Goal: Task Accomplishment & Management: Manage account settings

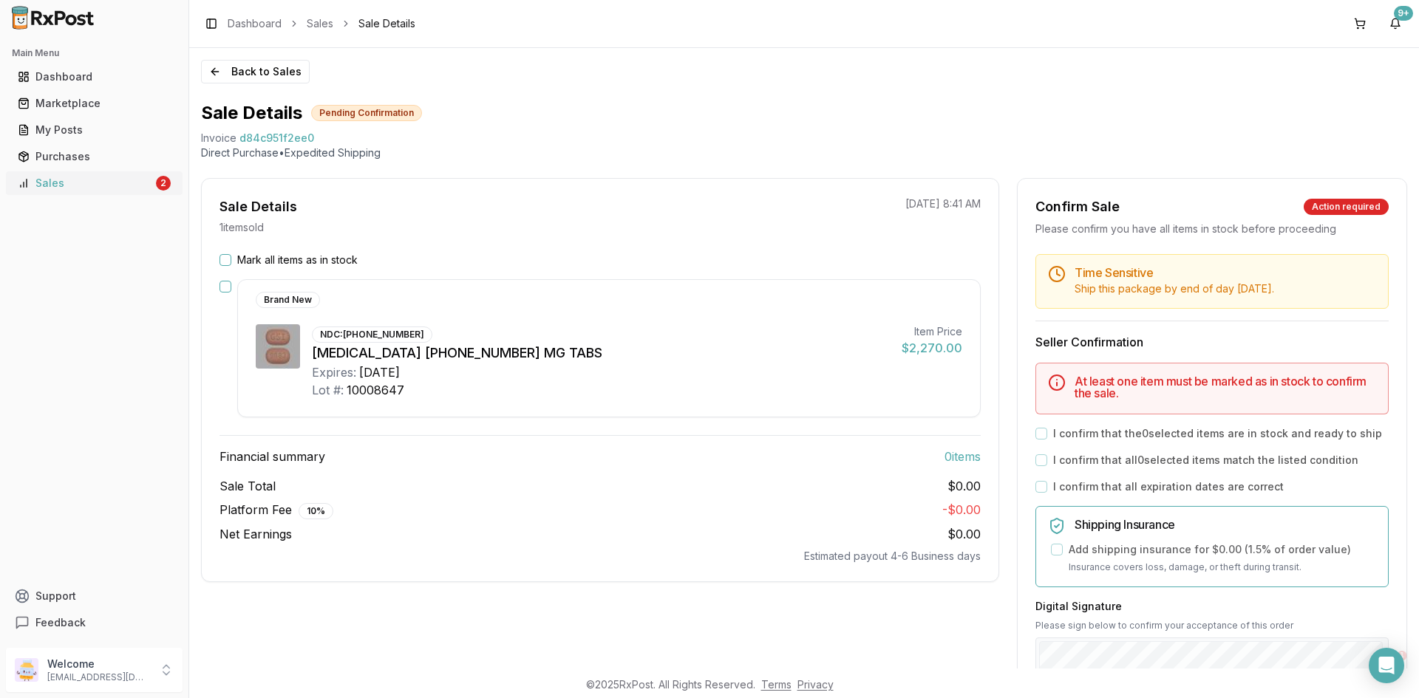
drag, startPoint x: 160, startPoint y: 183, endPoint x: 163, endPoint y: 192, distance: 10.1
click at [160, 183] on div "2" at bounding box center [163, 183] width 15 height 15
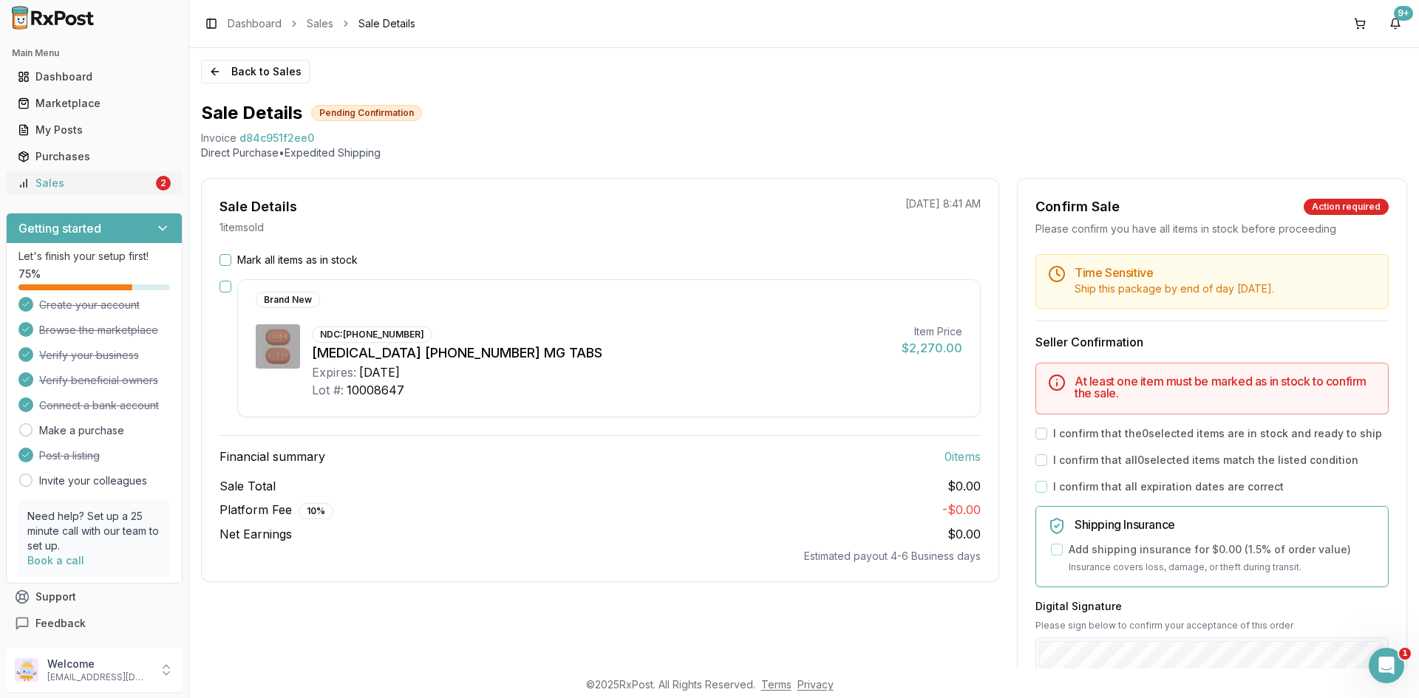
click at [113, 188] on div "Sales" at bounding box center [85, 183] width 135 height 15
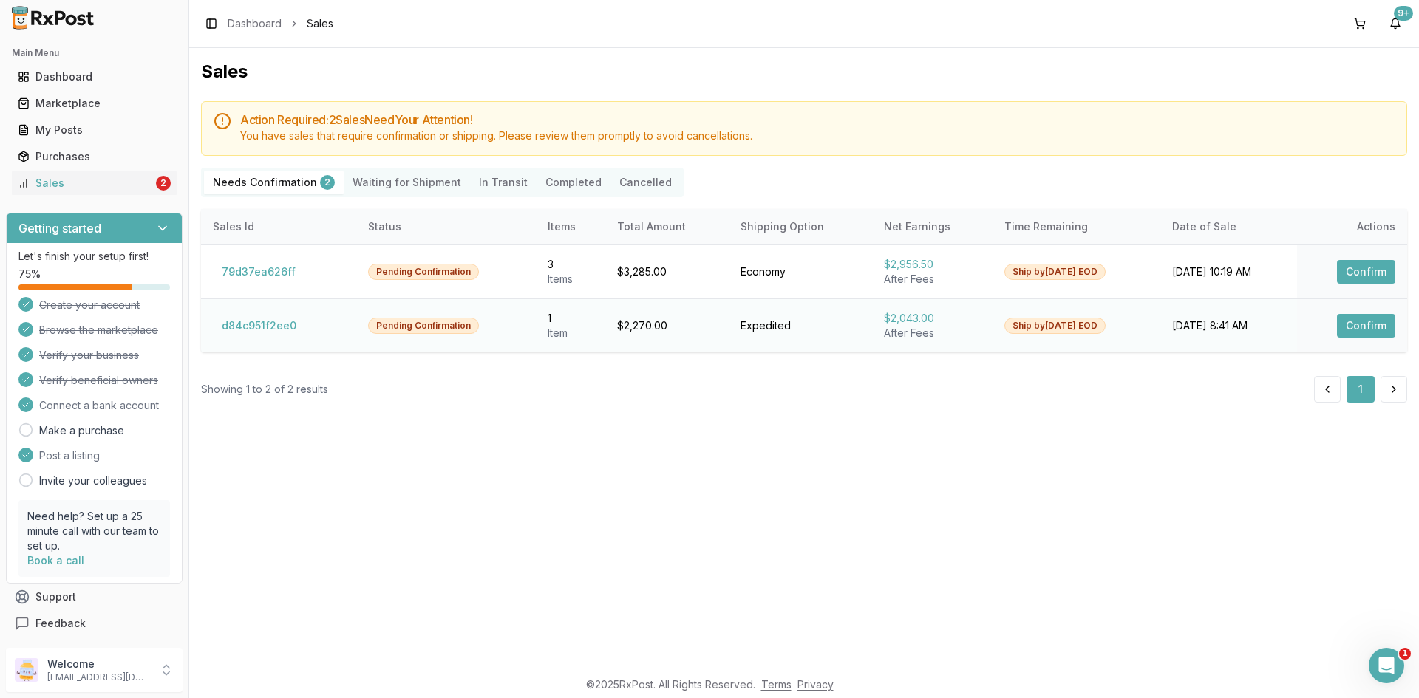
click at [1385, 327] on button "Confirm" at bounding box center [1366, 326] width 58 height 24
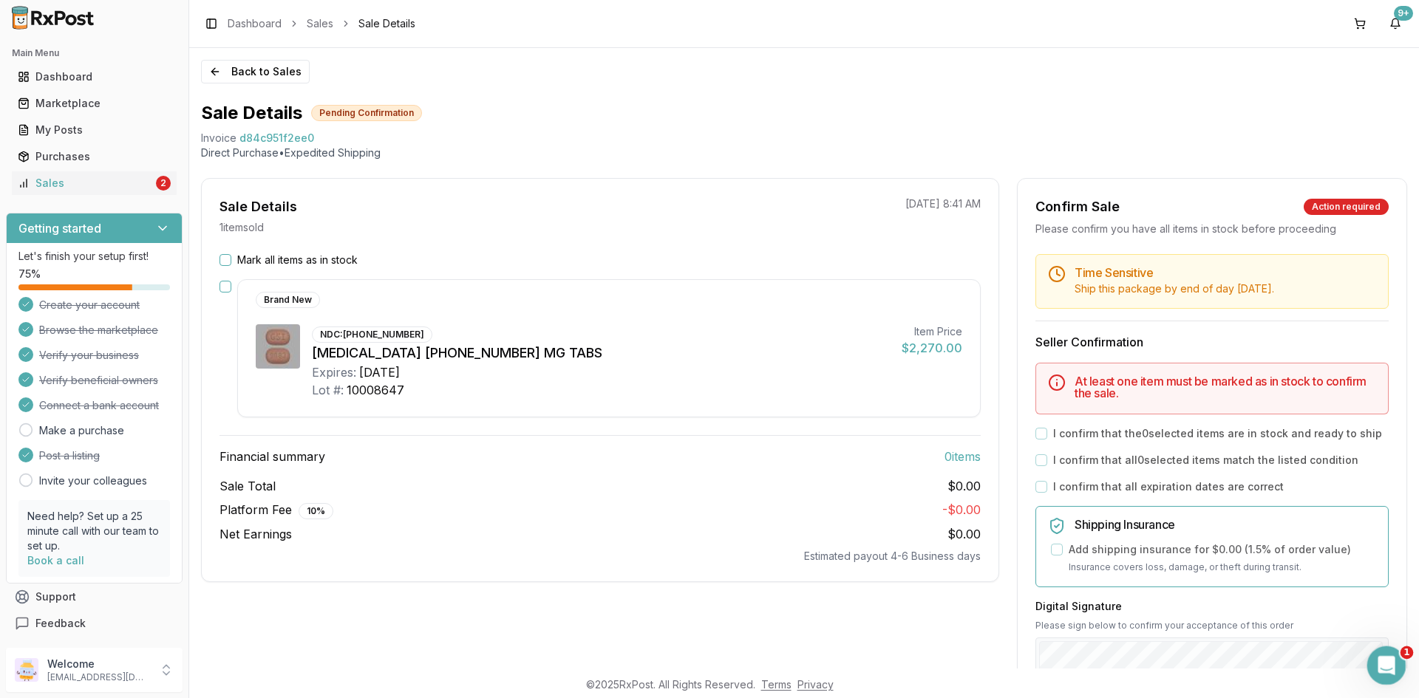
click at [1375, 658] on div "Open Intercom Messenger" at bounding box center [1384, 663] width 49 height 49
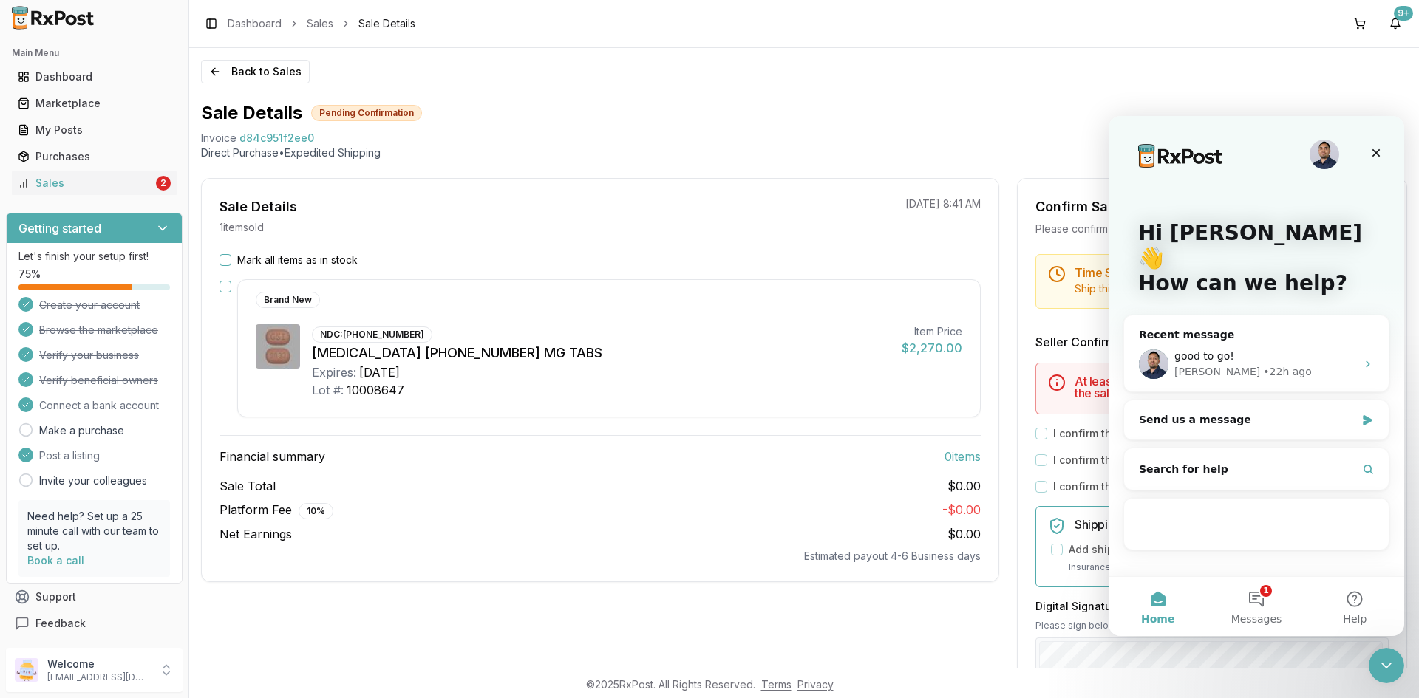
click at [301, 143] on span "d84c951f2ee0" at bounding box center [276, 138] width 75 height 15
click at [297, 143] on span "d84c951f2ee0" at bounding box center [276, 138] width 75 height 15
copy span "d84c951f2ee0"
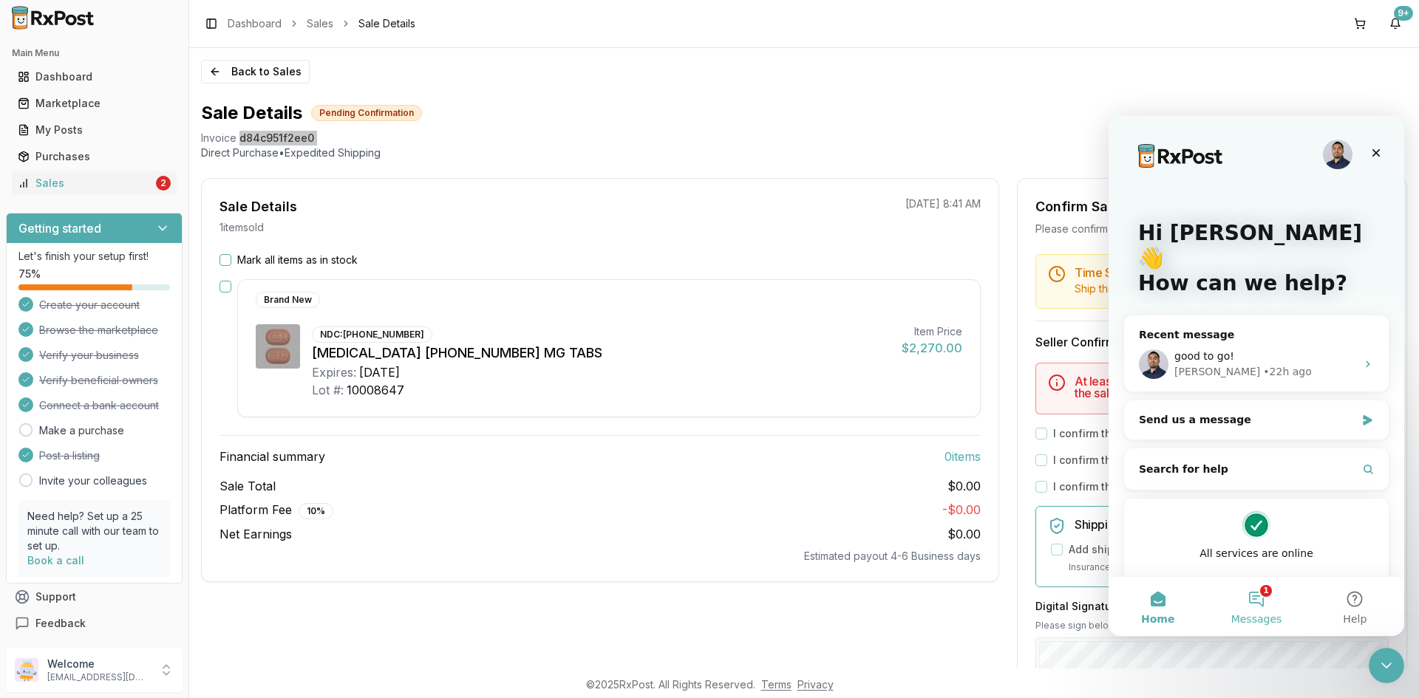
click at [1260, 611] on button "1 Messages" at bounding box center [1256, 606] width 98 height 59
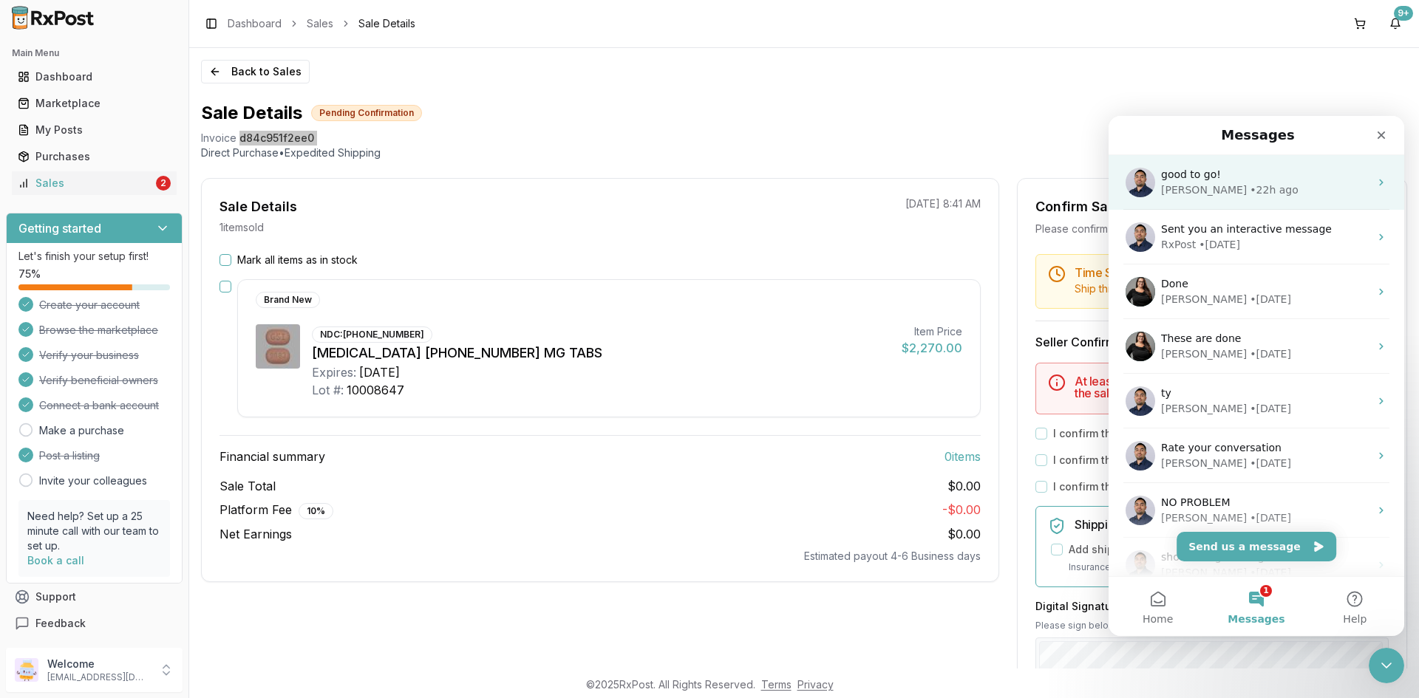
click at [1327, 174] on div "good to go!" at bounding box center [1265, 175] width 208 height 16
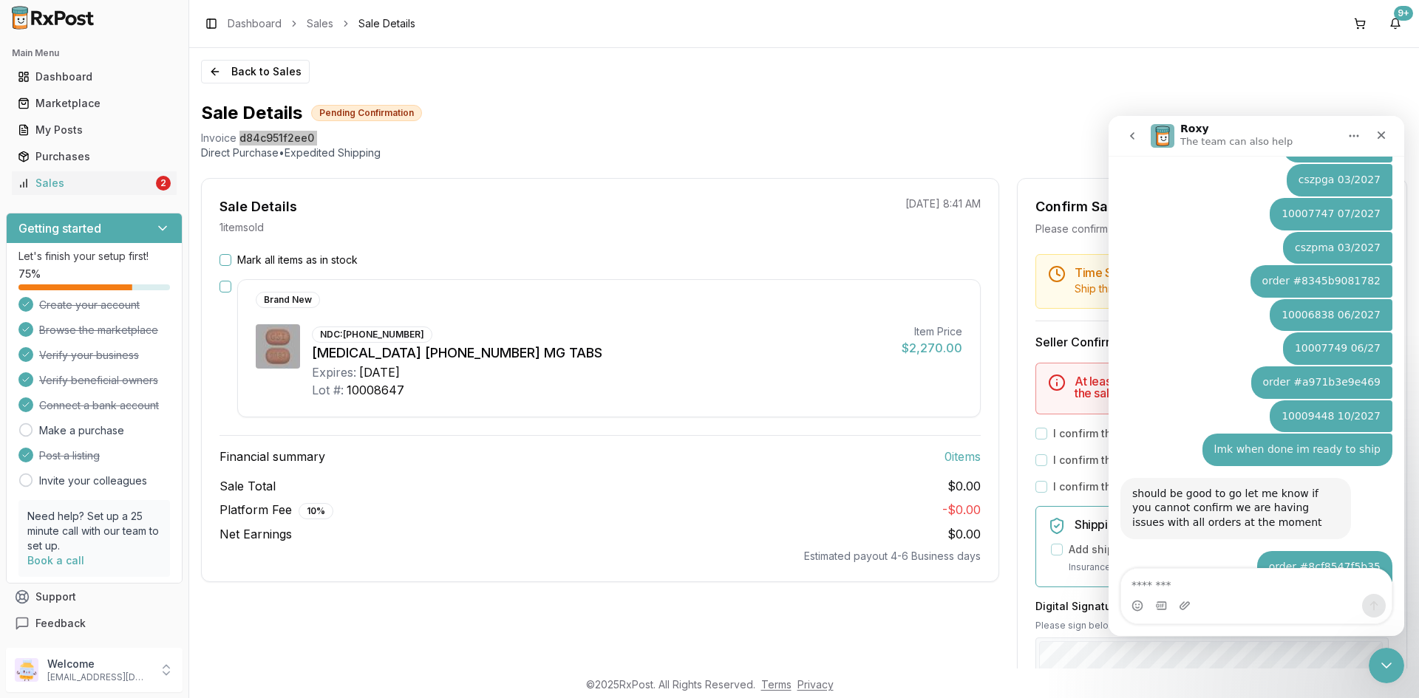
scroll to position [2184, 0]
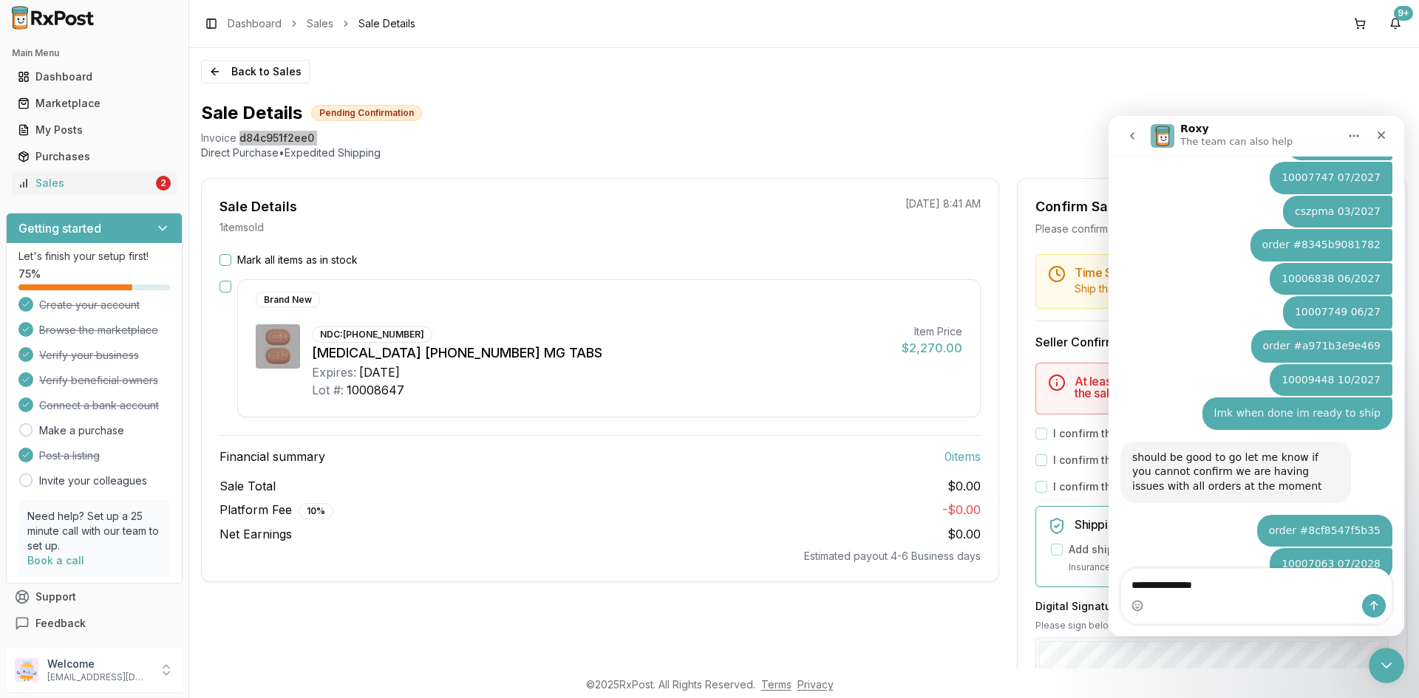
type textarea "**********"
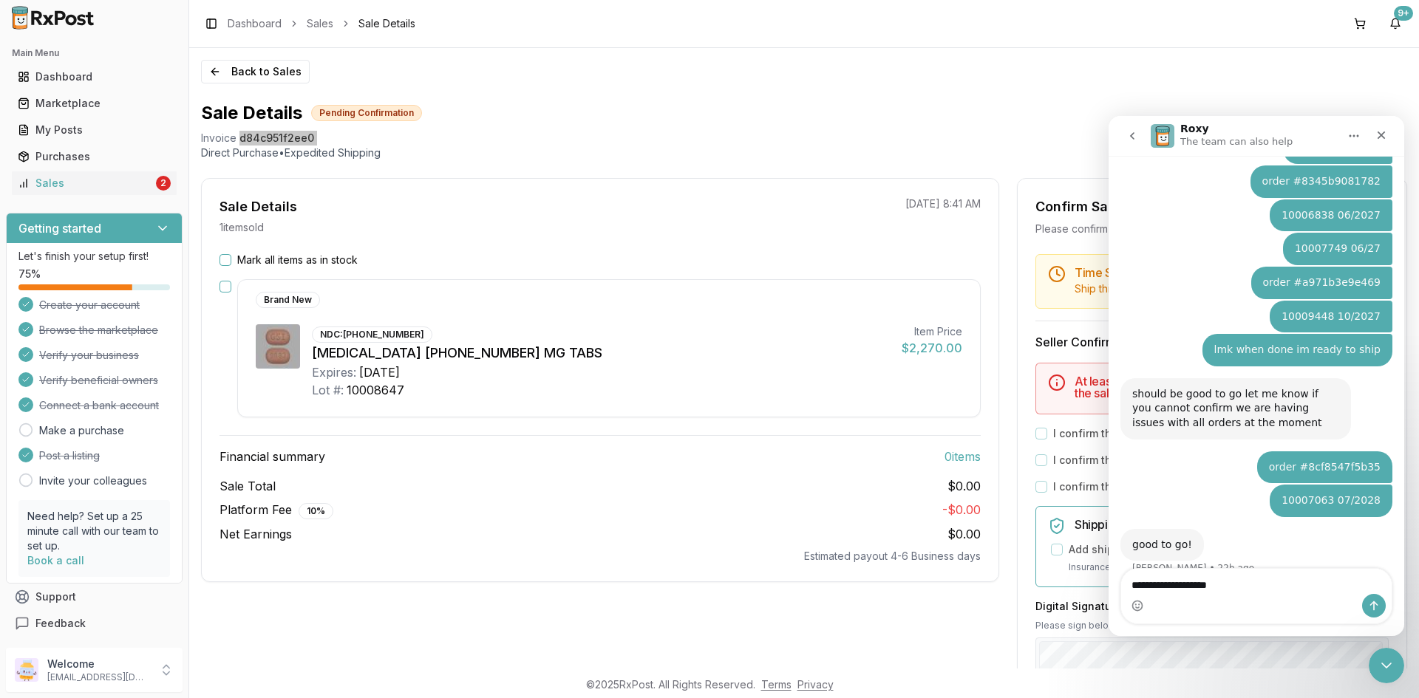
scroll to position [2262, 0]
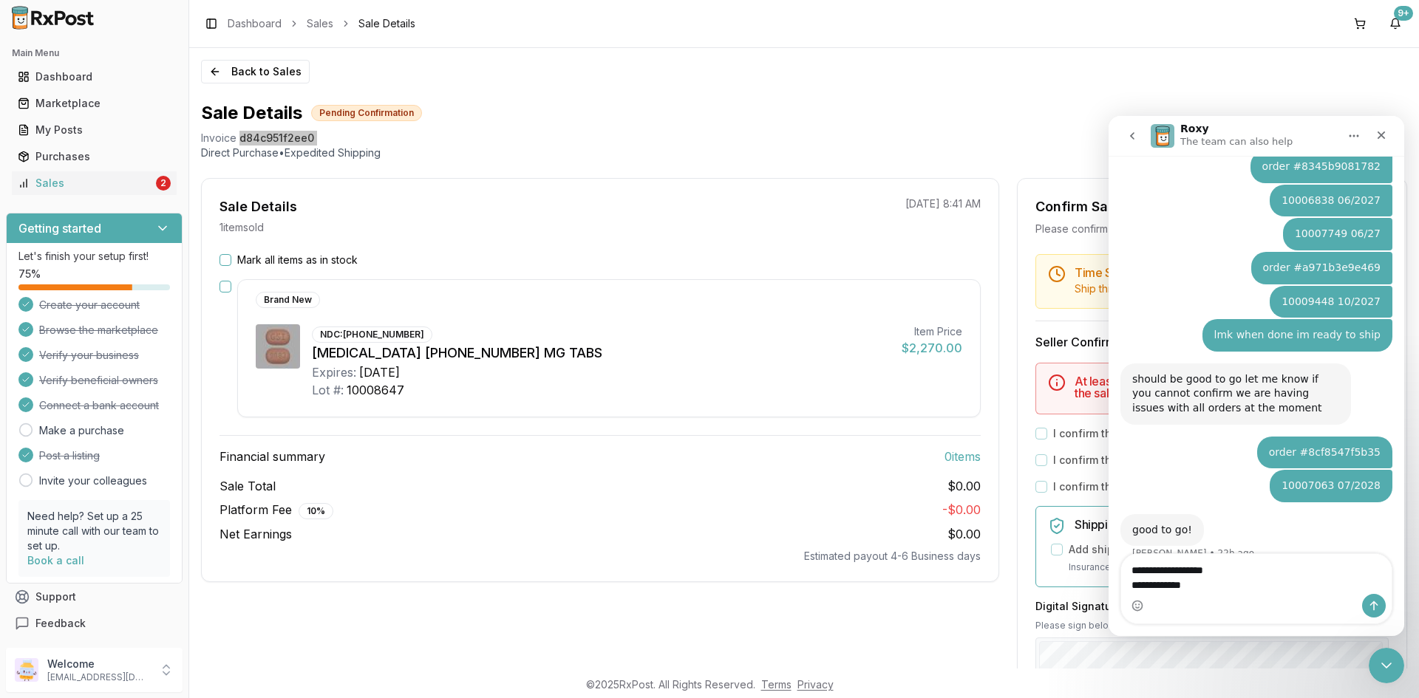
type textarea "**********"
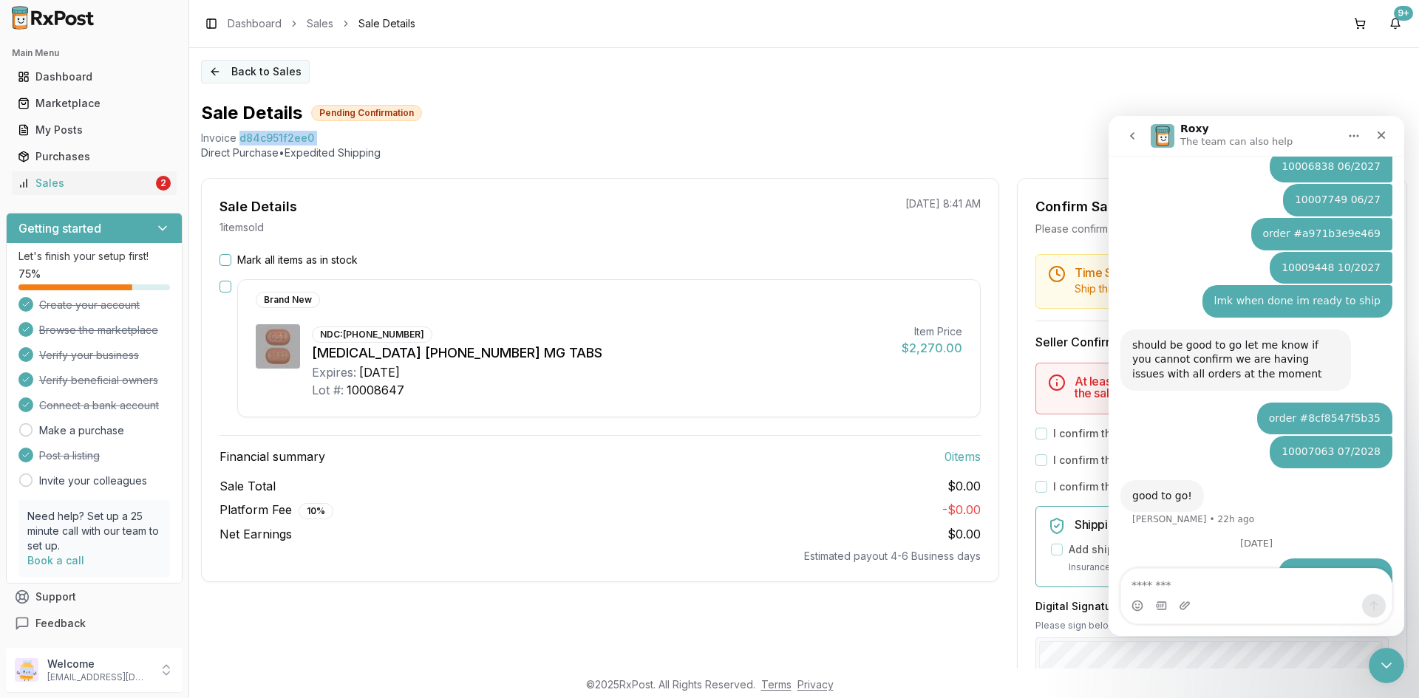
click at [222, 79] on button "Back to Sales" at bounding box center [255, 72] width 109 height 24
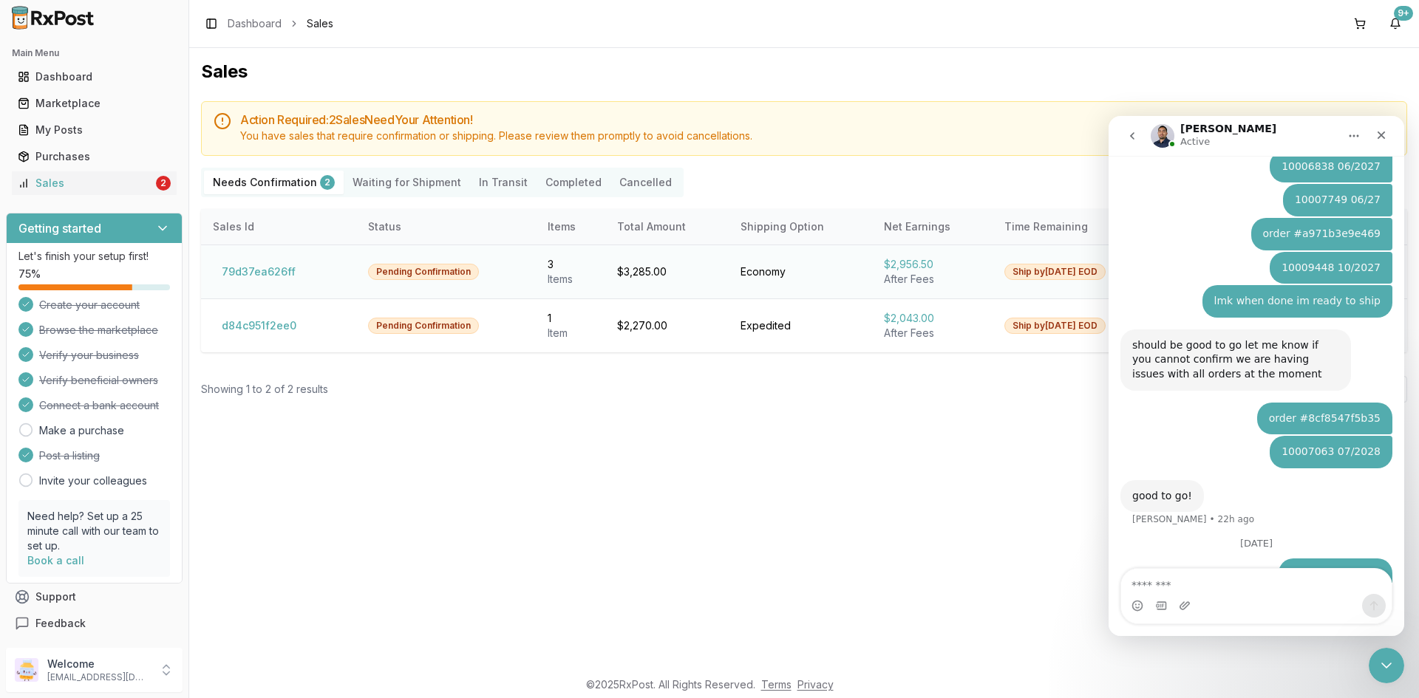
click at [681, 285] on td "$3,285.00" at bounding box center [666, 272] width 123 height 54
click at [1383, 670] on icon "Close Intercom Messenger" at bounding box center [1384, 664] width 18 height 18
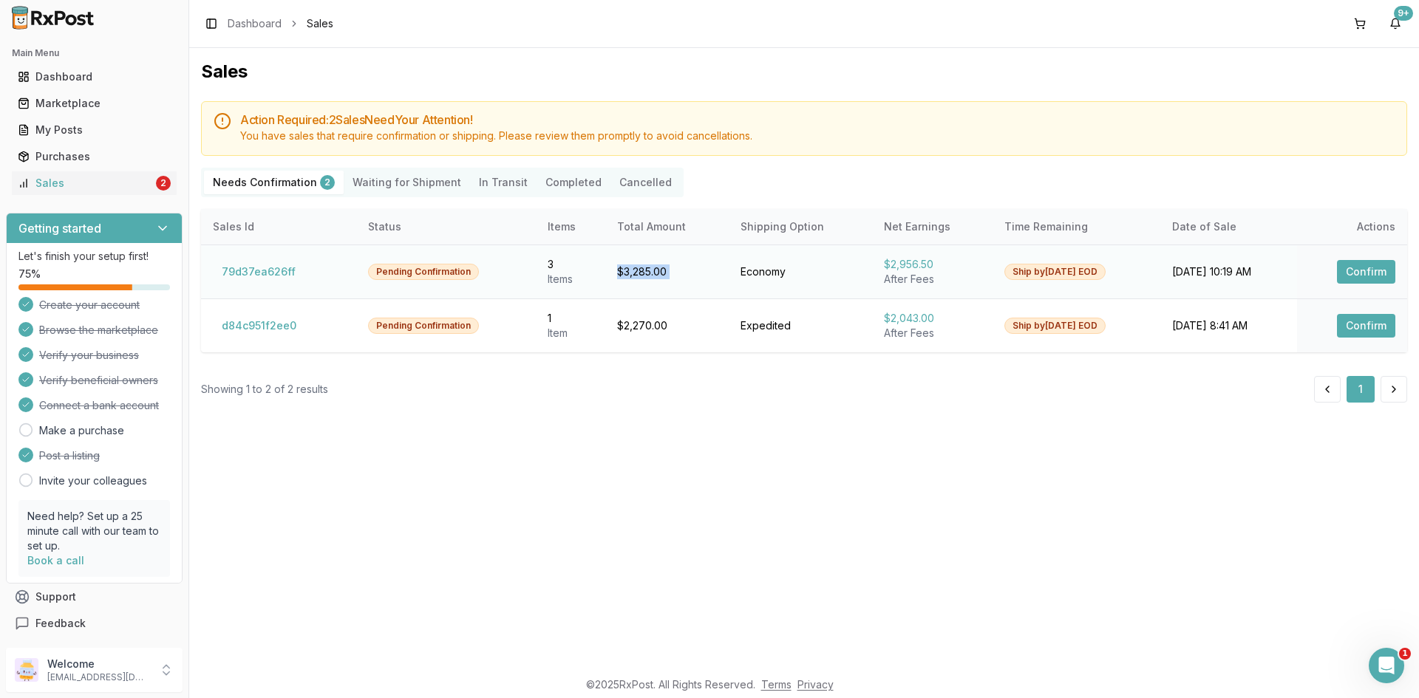
click at [1384, 276] on button "Confirm" at bounding box center [1366, 272] width 58 height 24
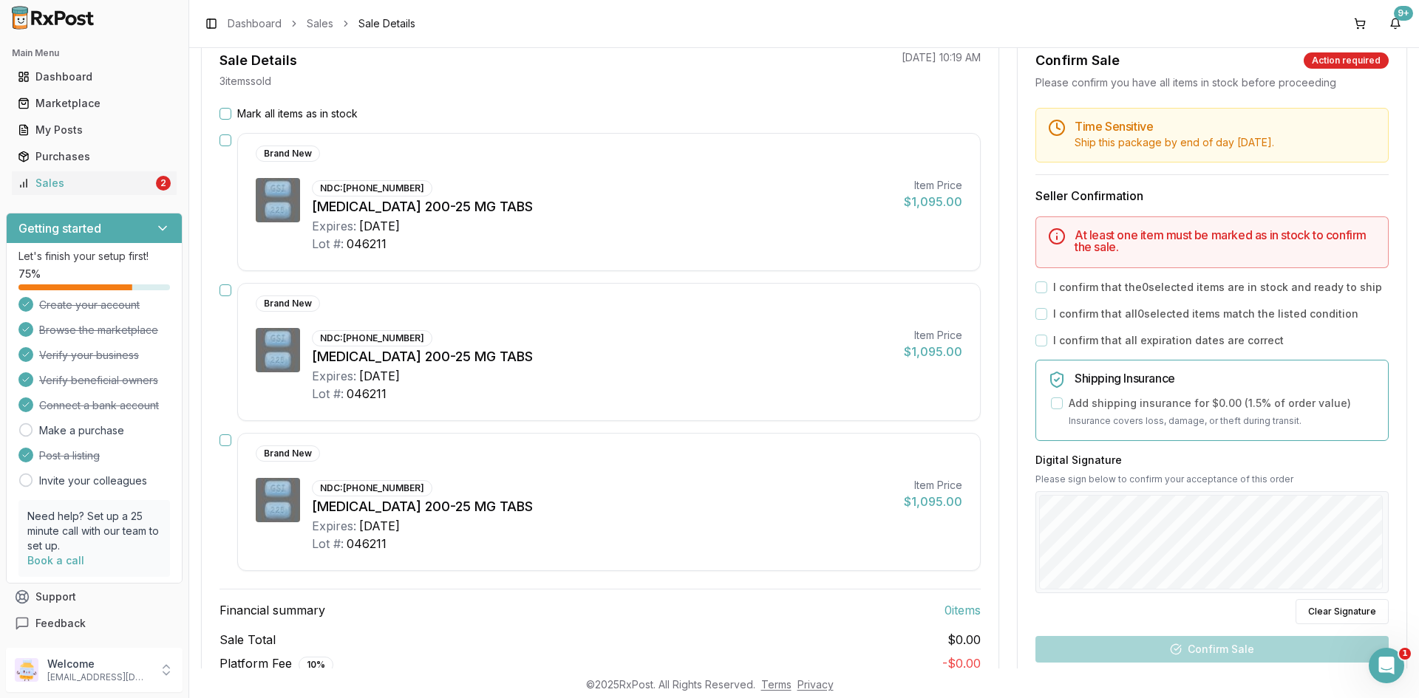
scroll to position [148, 0]
click at [226, 111] on button "Mark all items as in stock" at bounding box center [226, 112] width 12 height 12
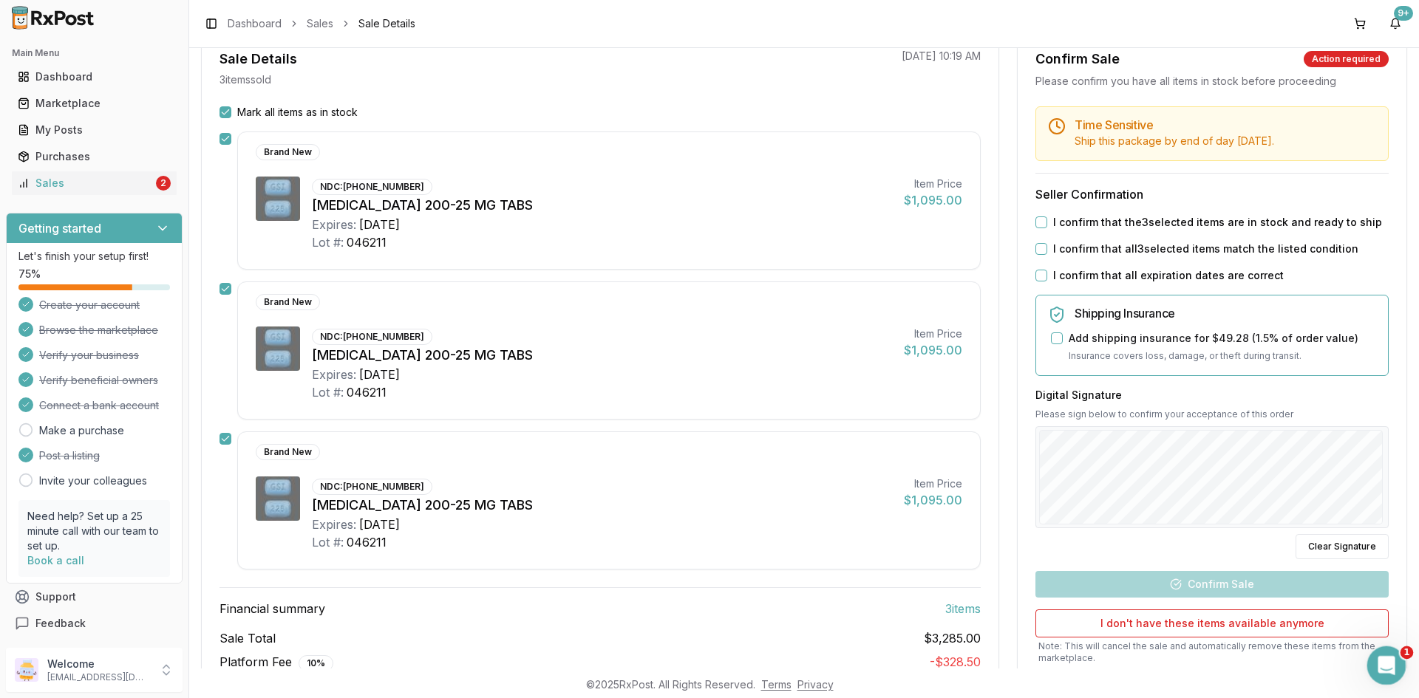
click at [1396, 656] on div "Open Intercom Messenger" at bounding box center [1384, 663] width 49 height 49
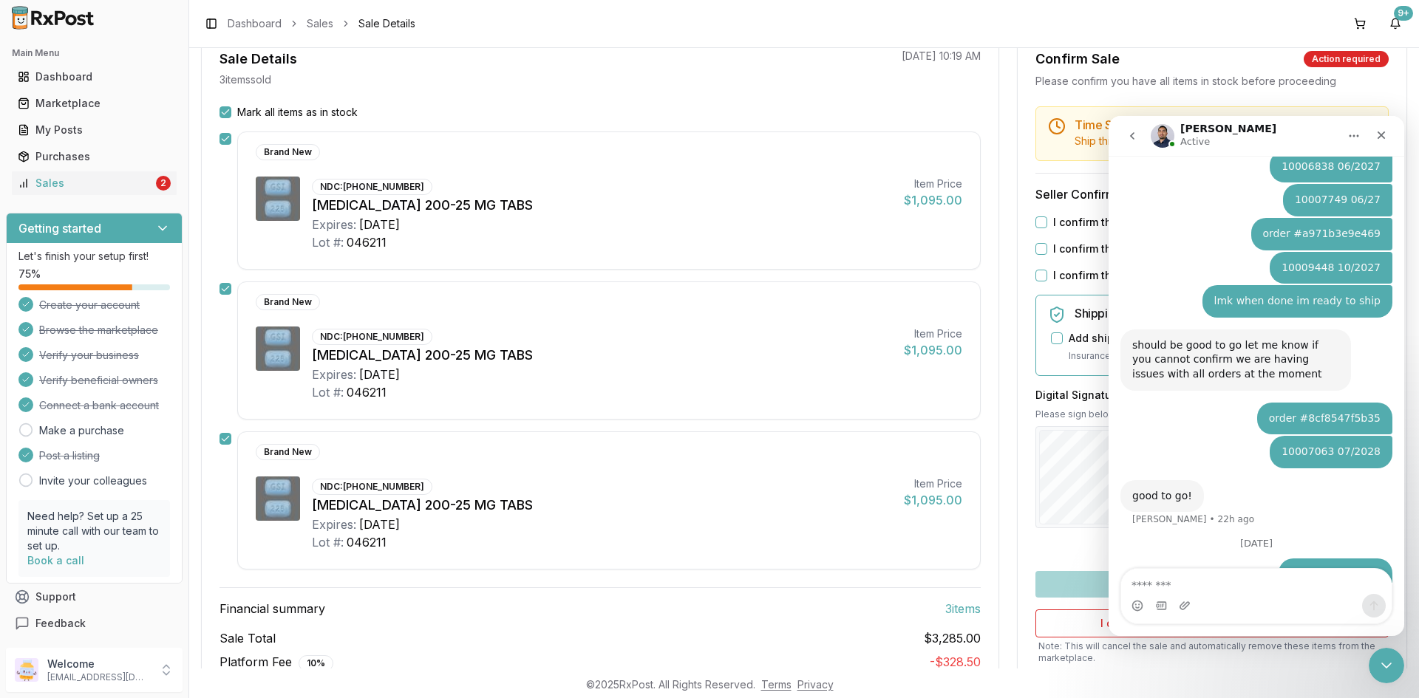
scroll to position [74, 0]
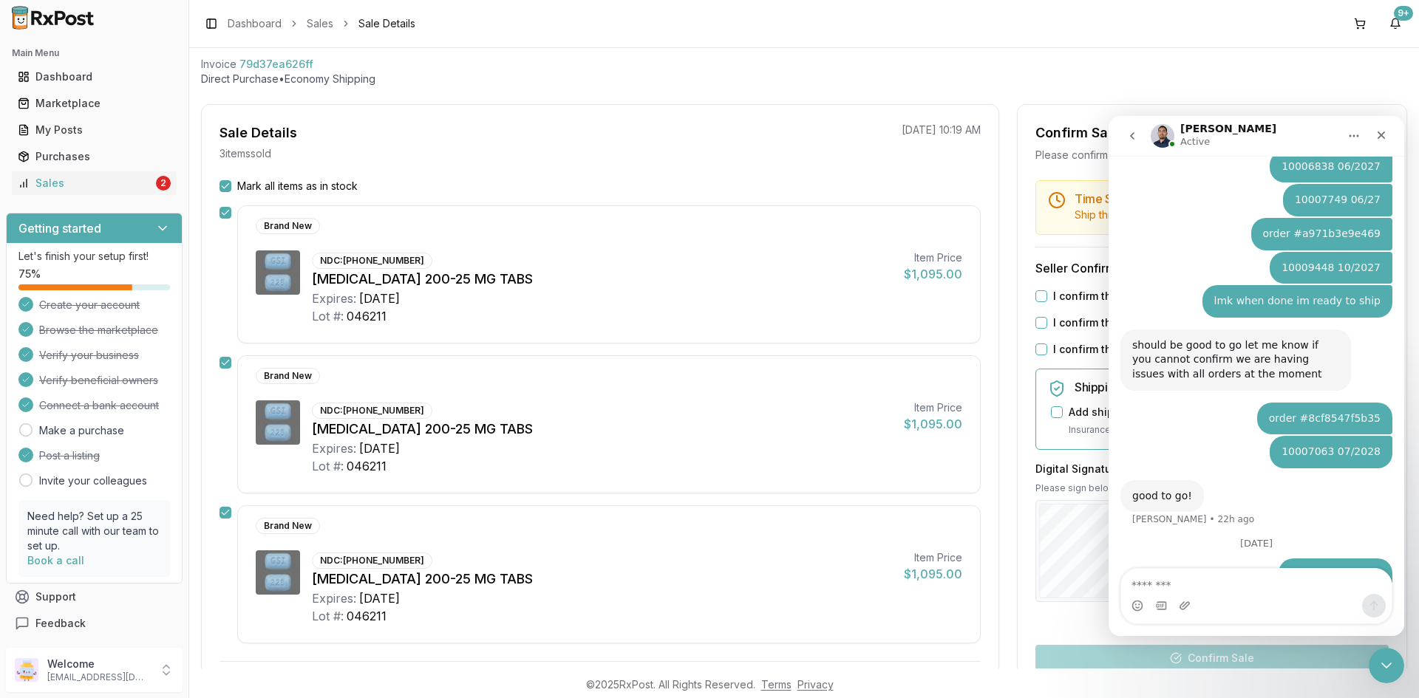
click at [290, 68] on span "79d37ea626ff" at bounding box center [276, 64] width 74 height 15
click at [290, 67] on span "79d37ea626ff" at bounding box center [276, 64] width 74 height 15
copy span "79d37ea626ff"
click at [1273, 571] on textarea "Message…" at bounding box center [1256, 581] width 271 height 25
paste textarea "**********"
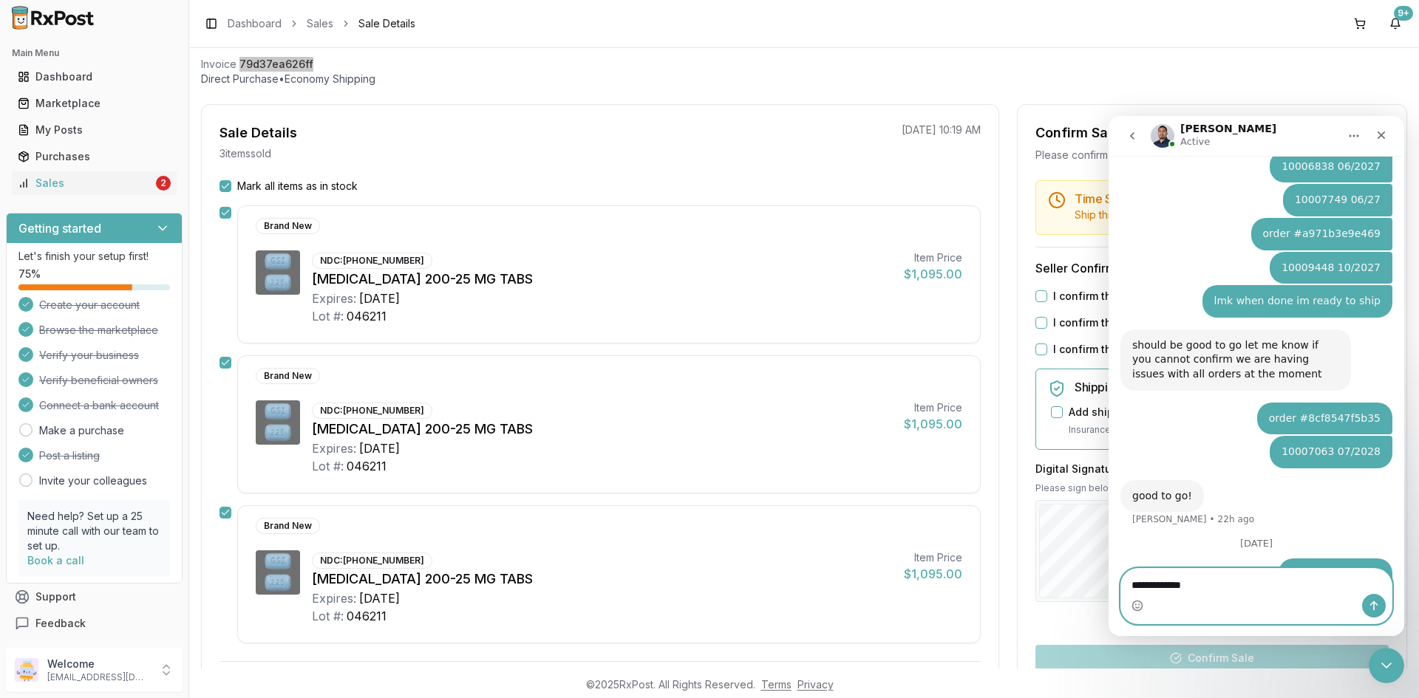
paste textarea "**********"
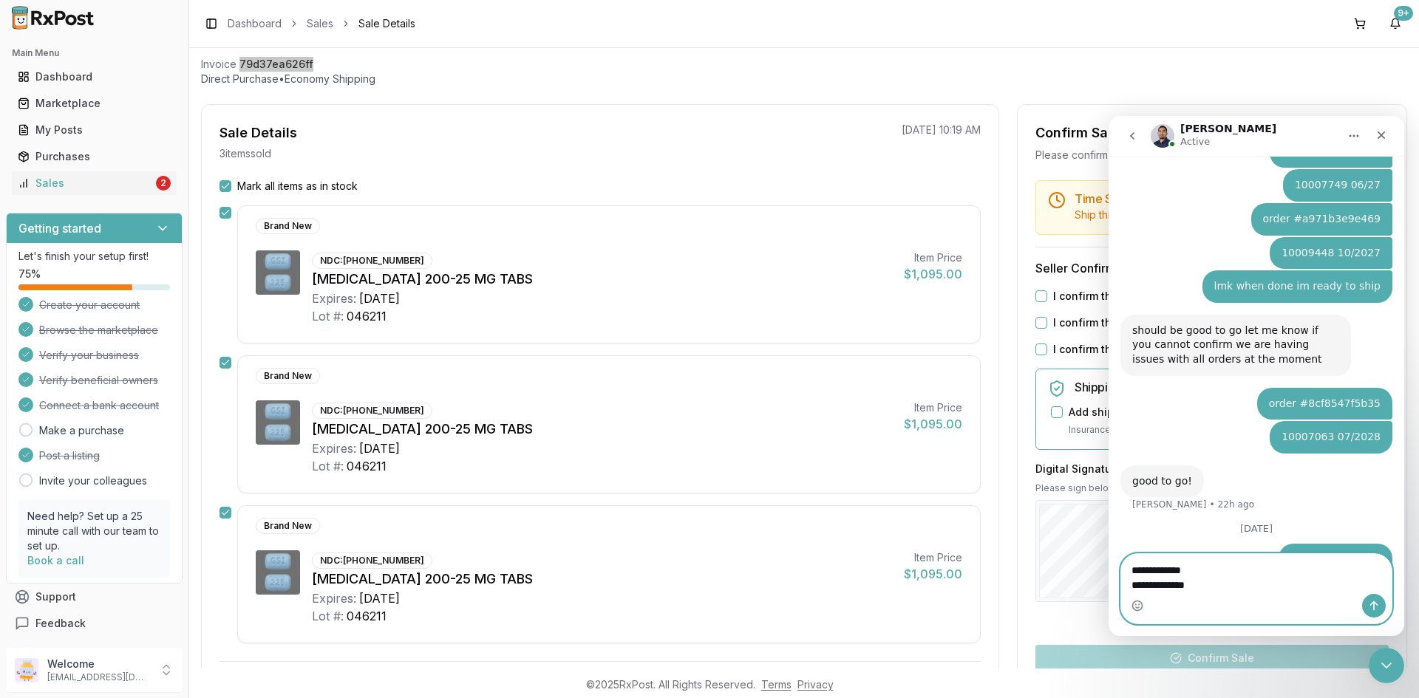
click at [1234, 589] on textarea "**********" at bounding box center [1256, 574] width 271 height 40
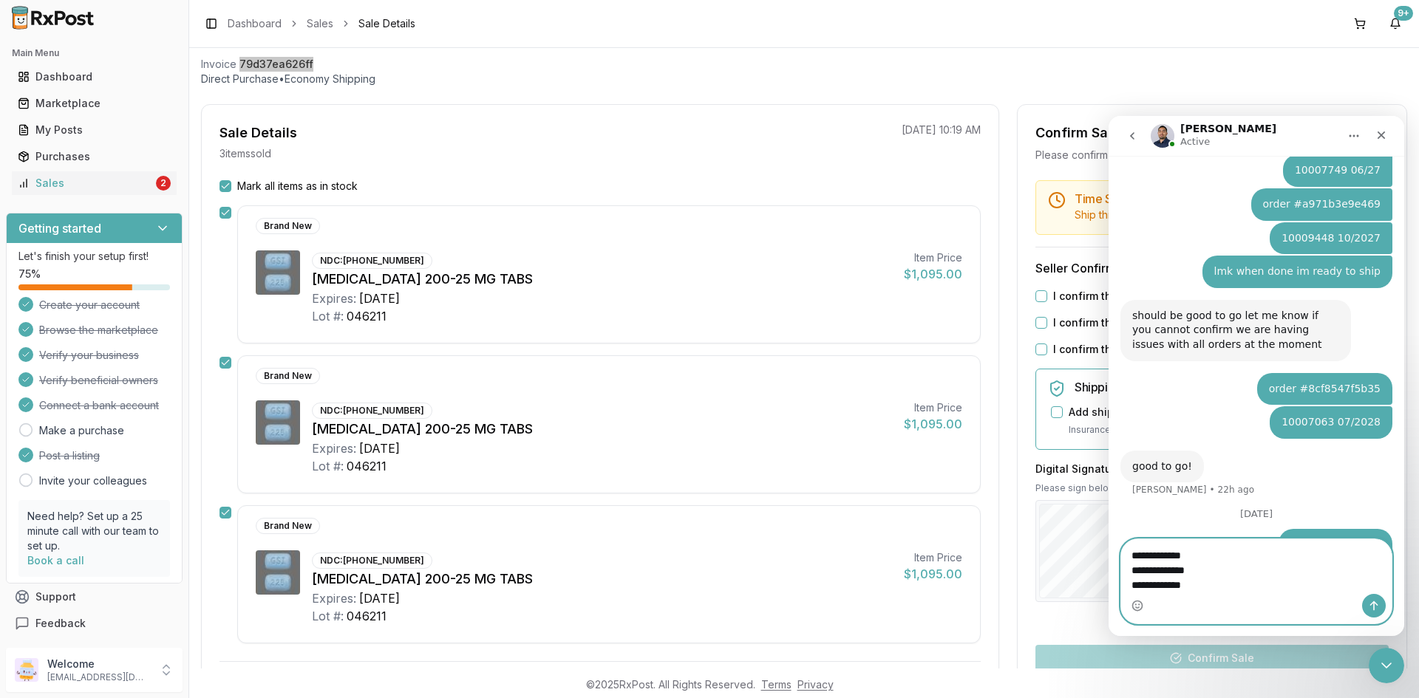
scroll to position [2341, 0]
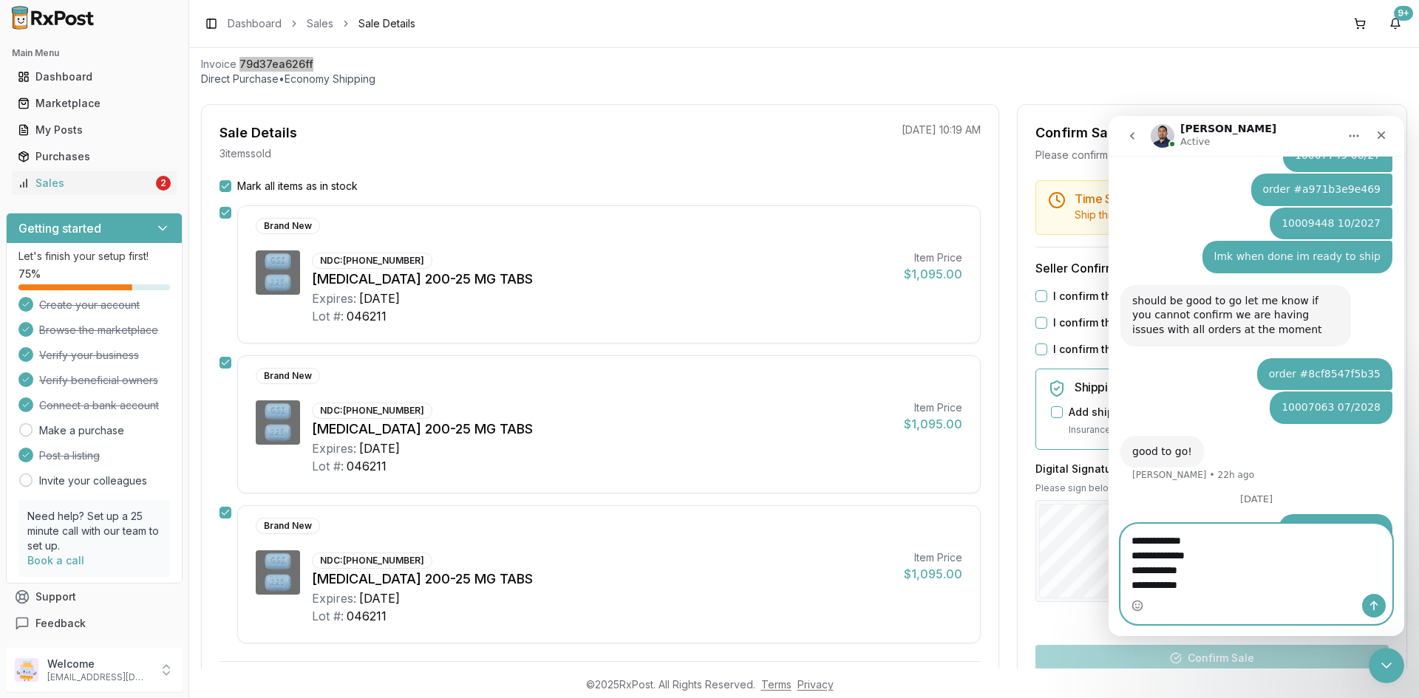
click at [1129, 536] on textarea "**********" at bounding box center [1256, 559] width 271 height 69
type textarea "**********"
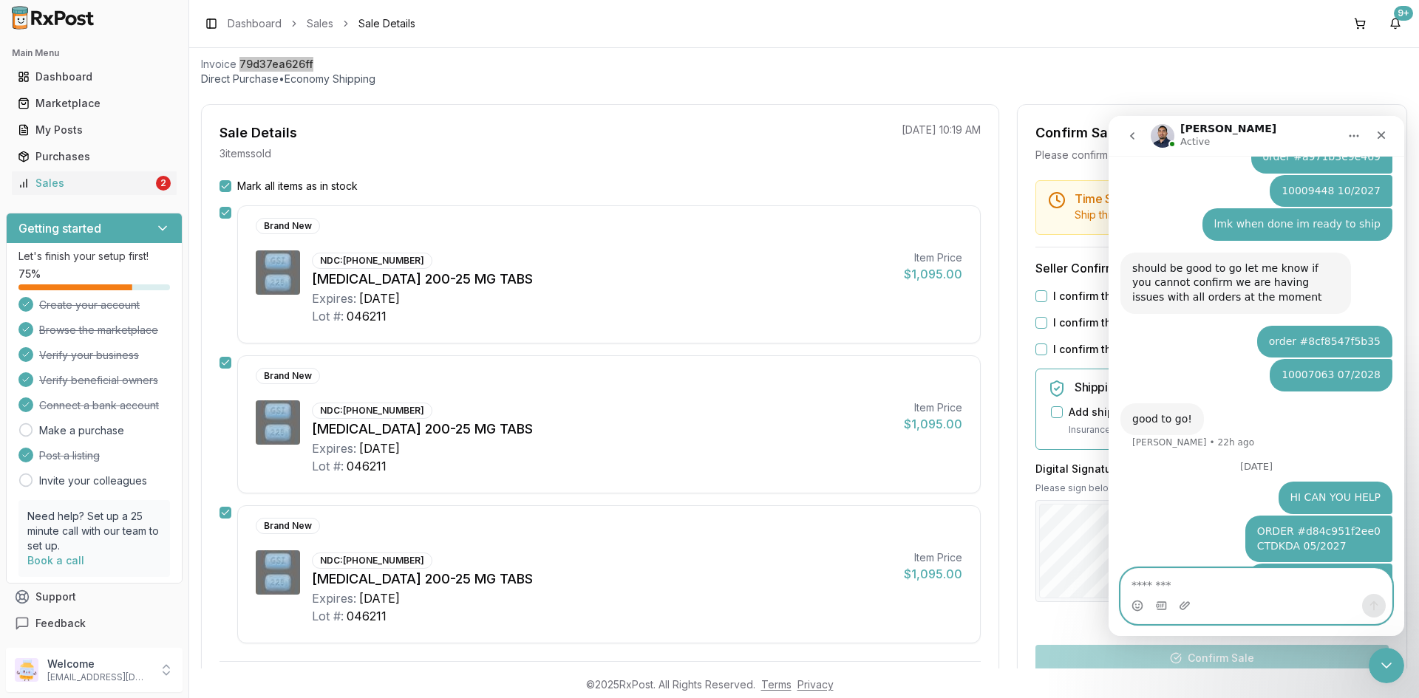
scroll to position [2373, 0]
click at [1385, 662] on icon "Close Intercom Messenger" at bounding box center [1384, 664] width 18 height 18
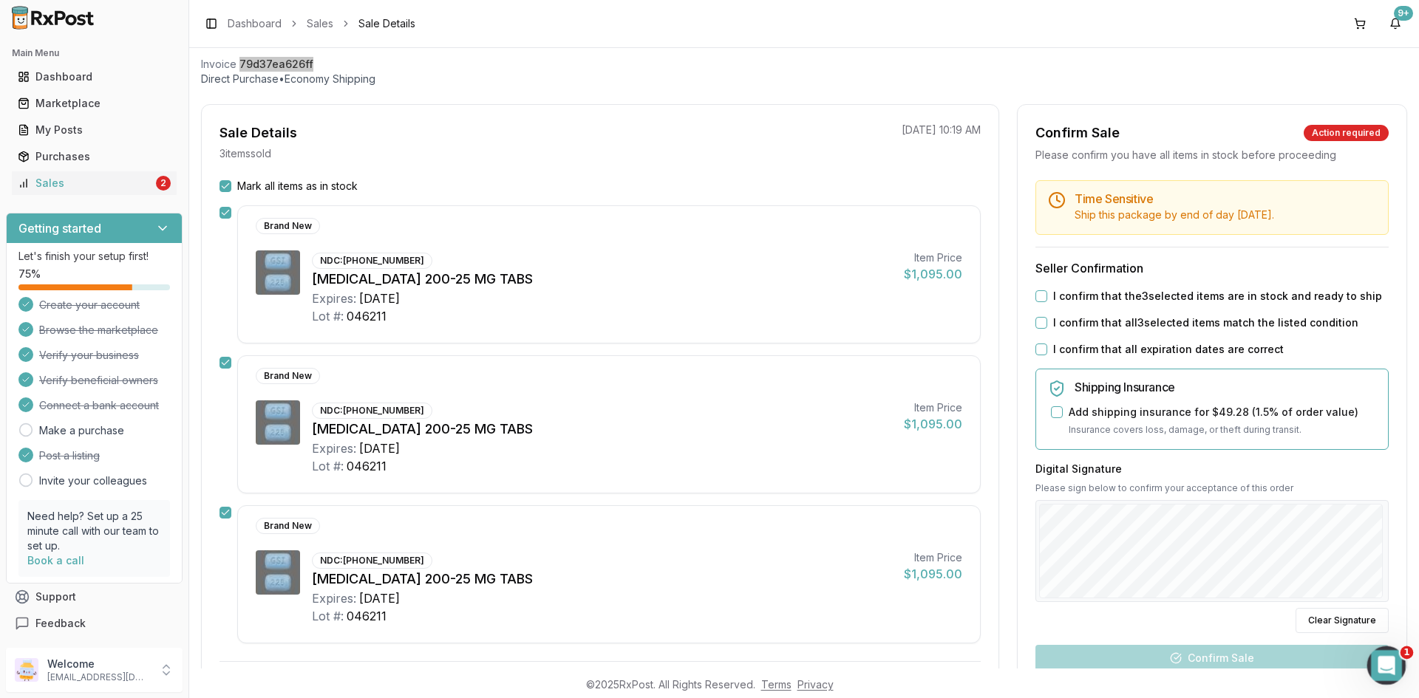
click at [1387, 657] on icon "Open Intercom Messenger" at bounding box center [1384, 664] width 24 height 24
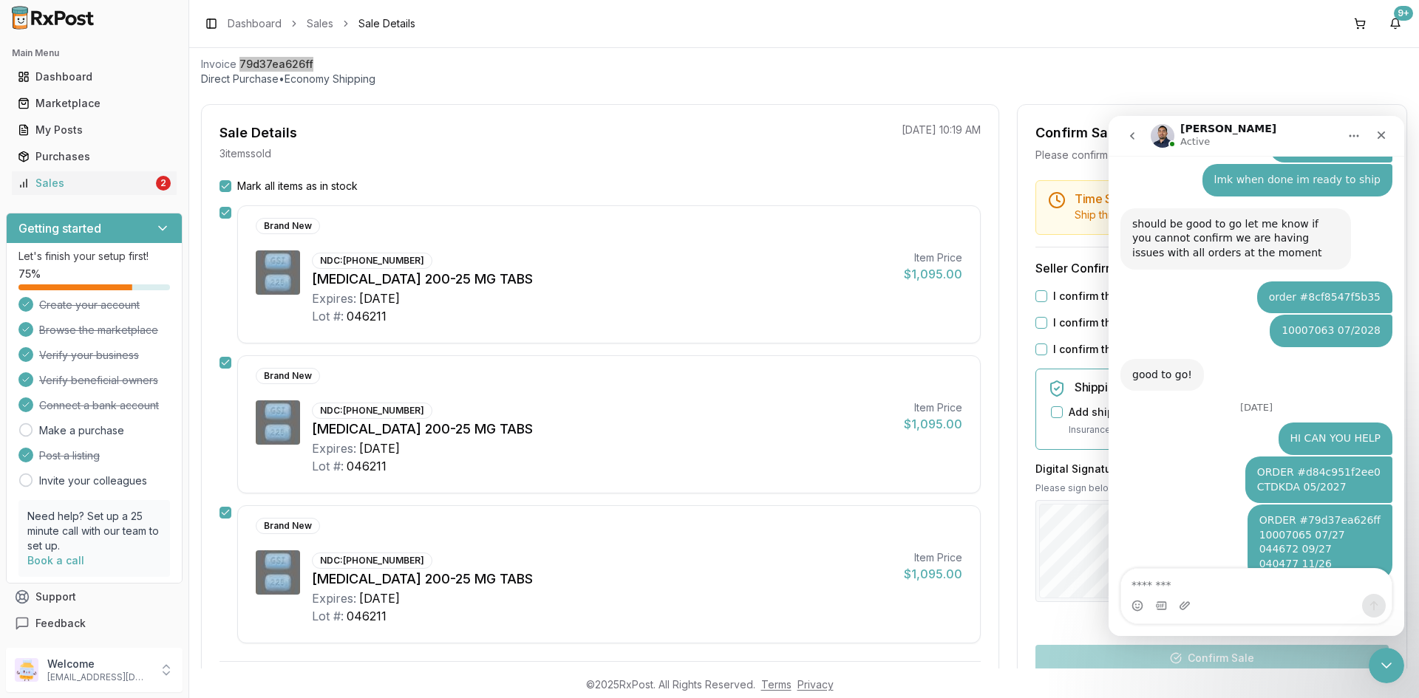
scroll to position [2418, 0]
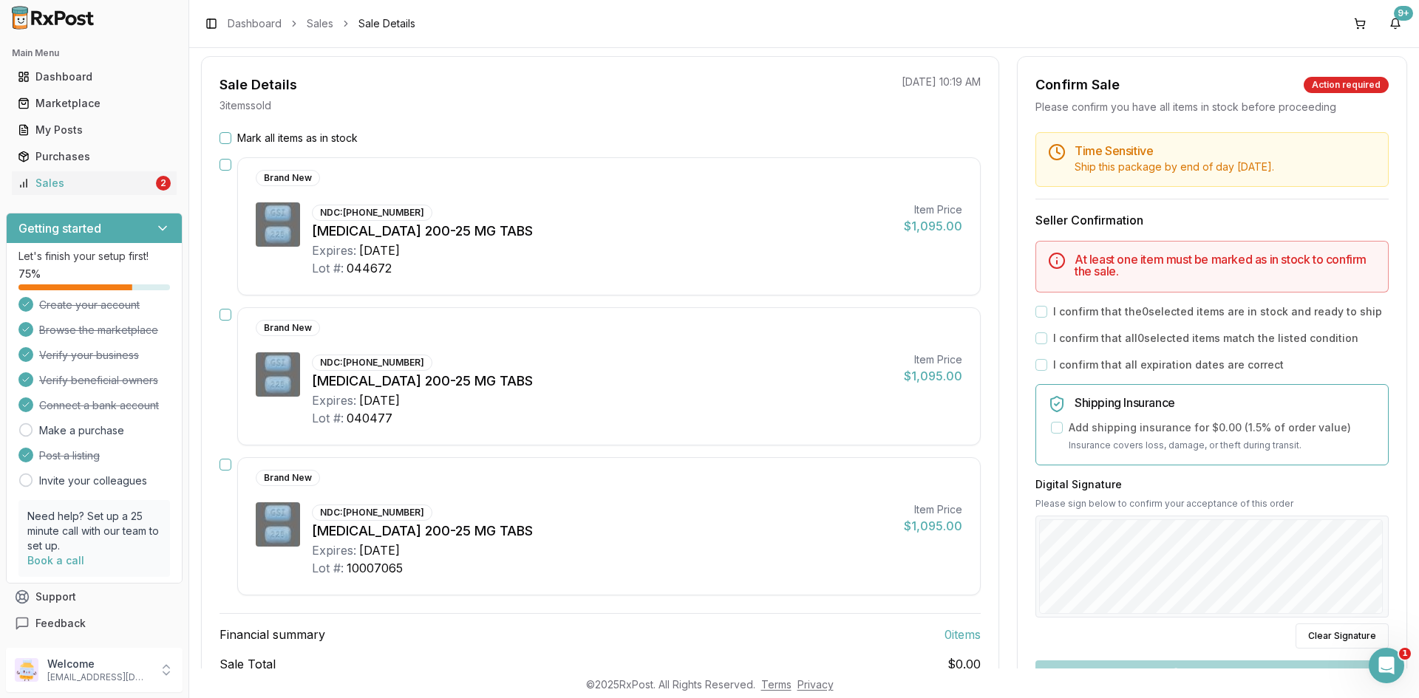
scroll to position [148, 0]
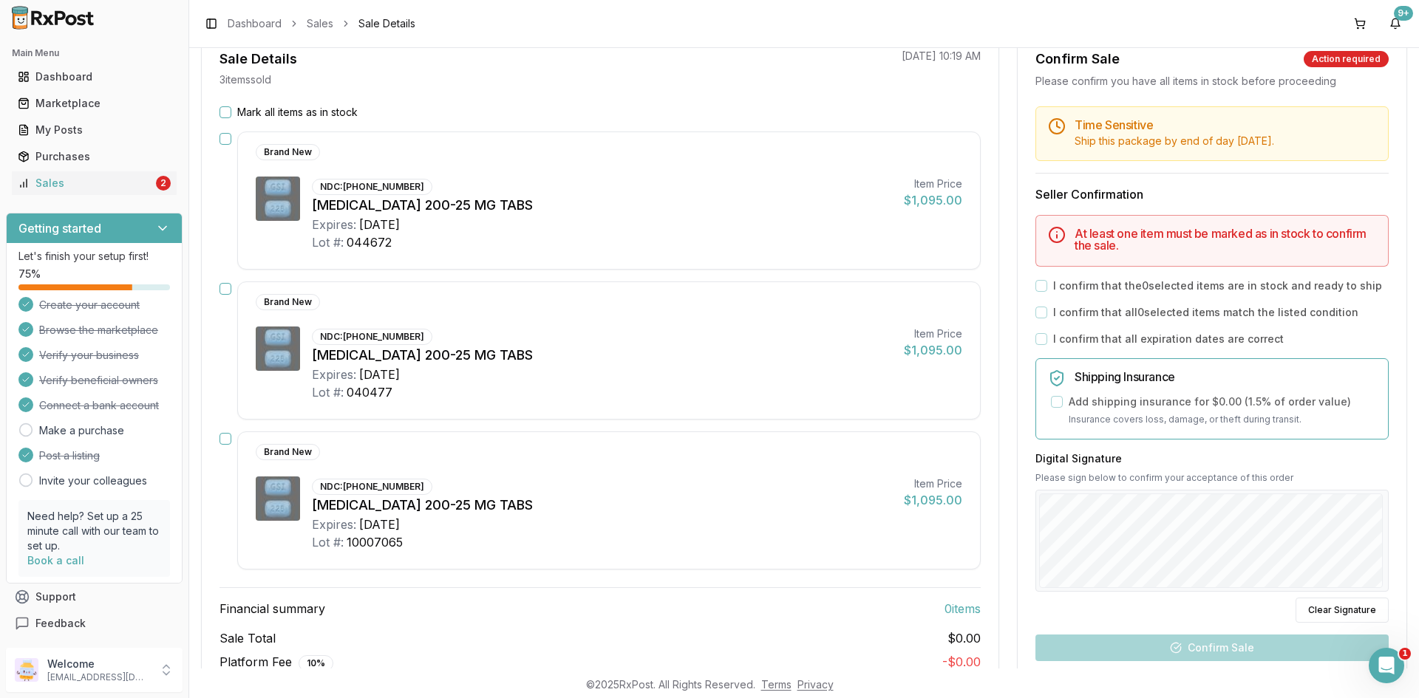
click at [232, 105] on div "Mark all items as in stock" at bounding box center [600, 112] width 761 height 15
click at [225, 109] on button "Mark all items as in stock" at bounding box center [226, 112] width 12 height 12
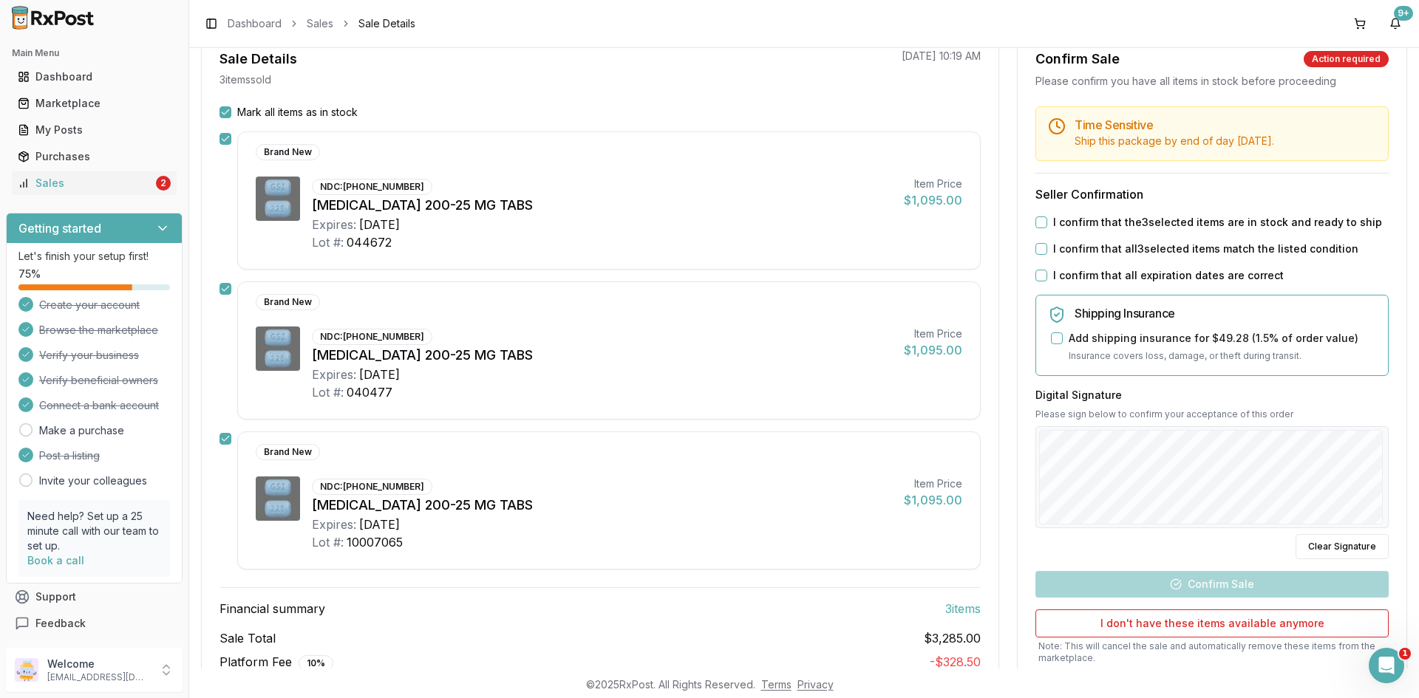
drag, startPoint x: 1035, startPoint y: 226, endPoint x: 1030, endPoint y: 249, distance: 23.5
click at [1035, 227] on button "I confirm that the 3 selected items are in stock and ready to ship" at bounding box center [1041, 223] width 12 height 12
click at [1030, 249] on div "Time Sensitive Ship this package by end of day [DATE] . Seller Confirmation I c…" at bounding box center [1212, 418] width 389 height 625
click at [1032, 256] on div "Time Sensitive Ship this package by end of day [DATE] . Seller Confirmation I c…" at bounding box center [1212, 418] width 389 height 625
click at [1033, 256] on div "Time Sensitive Ship this package by end of day [DATE] . Seller Confirmation I c…" at bounding box center [1212, 418] width 389 height 625
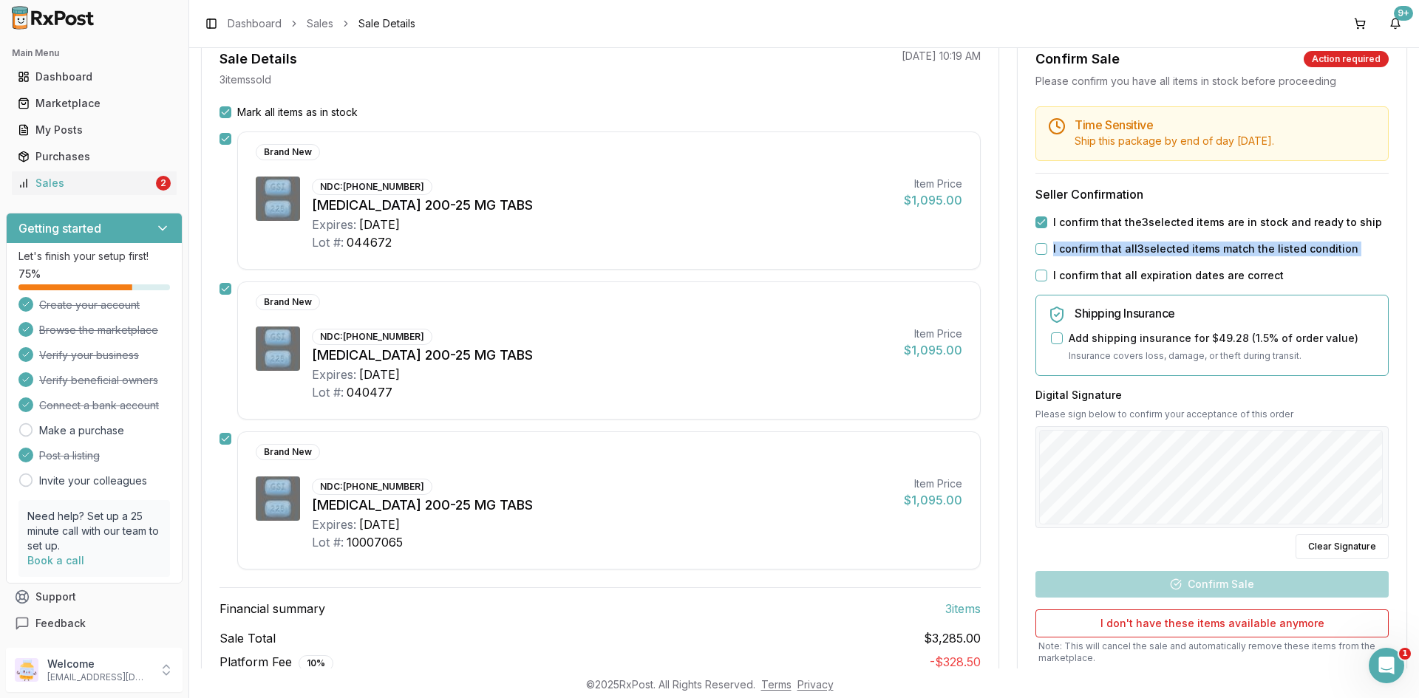
click at [1033, 254] on div "Time Sensitive Ship this package by end of day [DATE] . Seller Confirmation I c…" at bounding box center [1212, 418] width 389 height 625
click at [1035, 254] on button "I confirm that all 3 selected items match the listed condition" at bounding box center [1041, 249] width 12 height 12
drag, startPoint x: 1038, startPoint y: 273, endPoint x: 1102, endPoint y: 375, distance: 120.6
click at [1038, 274] on button "I confirm that all expiration dates are correct" at bounding box center [1041, 276] width 12 height 12
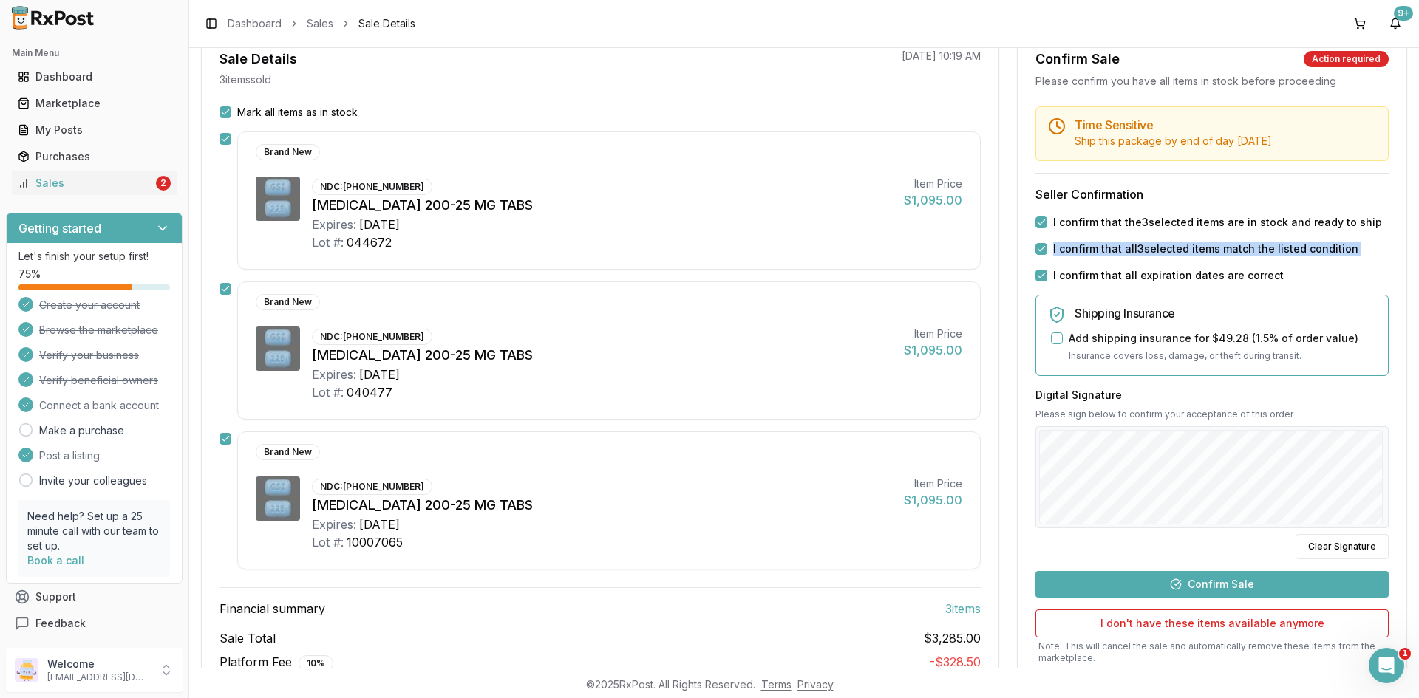
click at [1264, 578] on button "Confirm Sale" at bounding box center [1211, 584] width 353 height 27
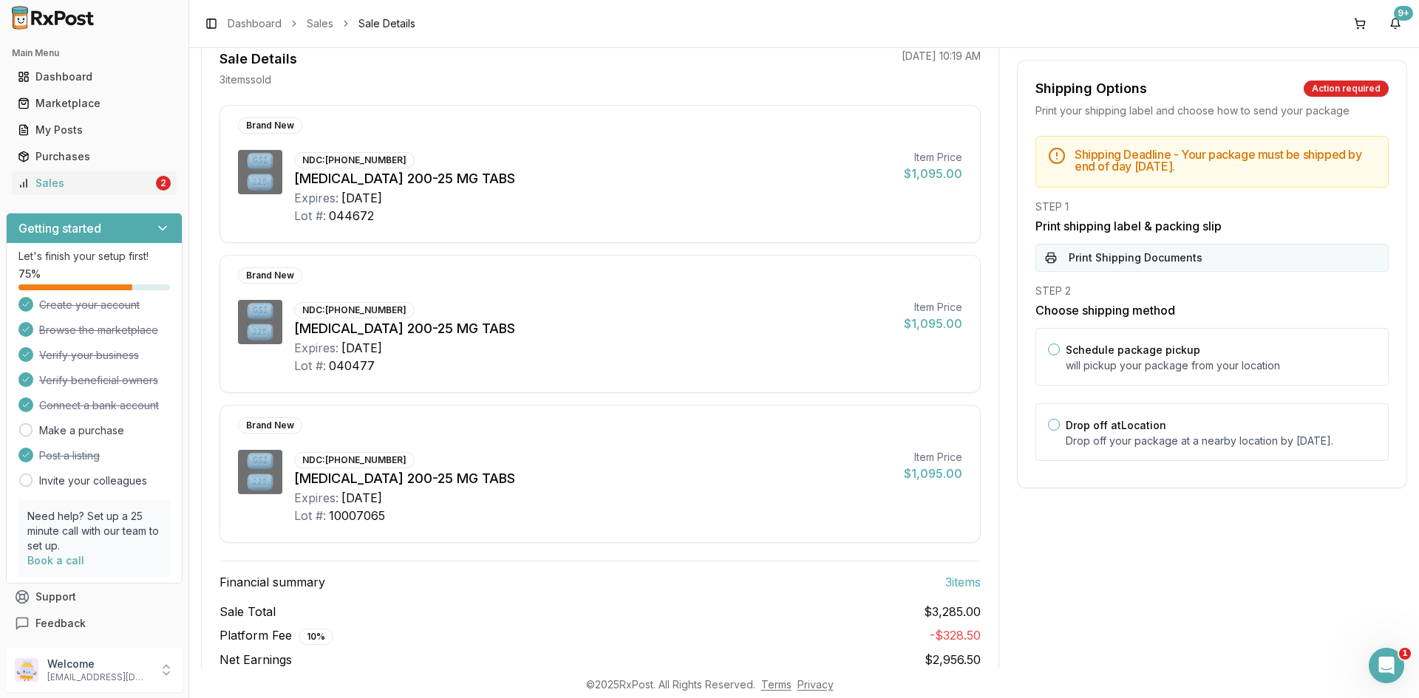
click at [1154, 262] on button "Print Shipping Documents" at bounding box center [1211, 258] width 353 height 28
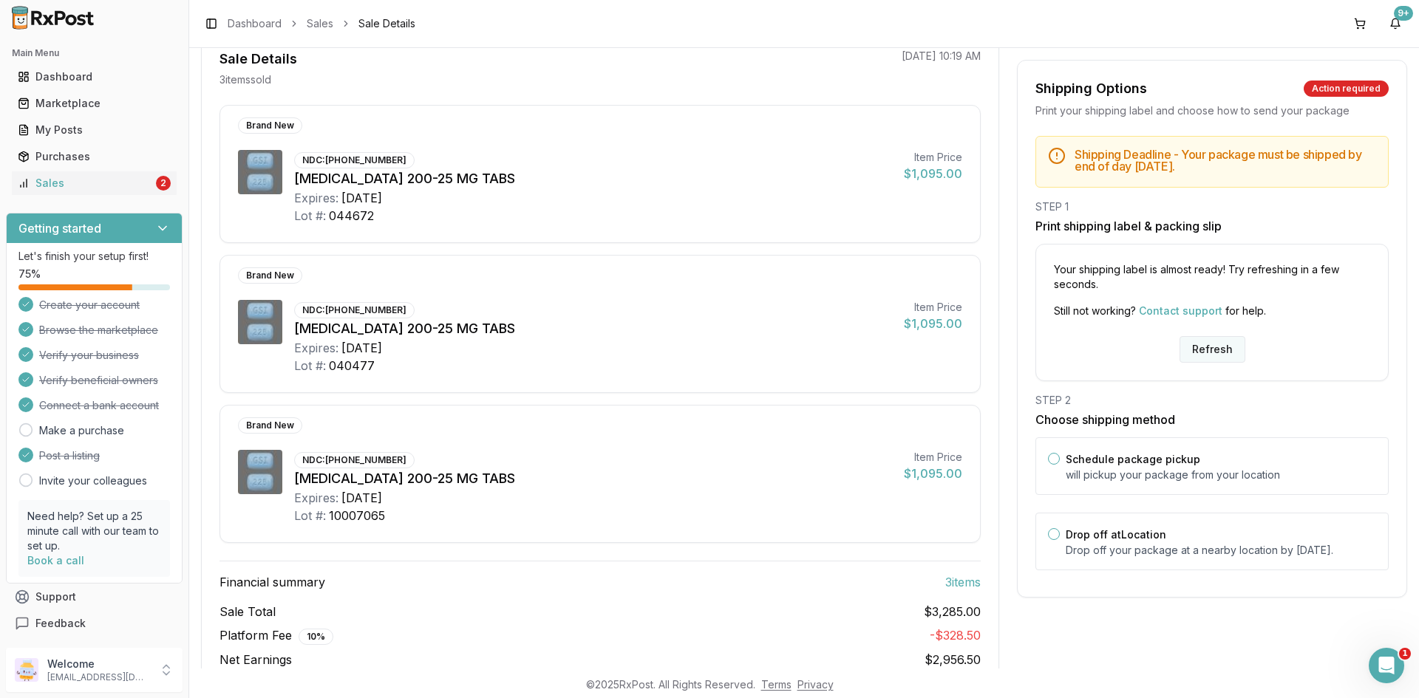
click at [1212, 358] on button "Refresh" at bounding box center [1213, 349] width 66 height 27
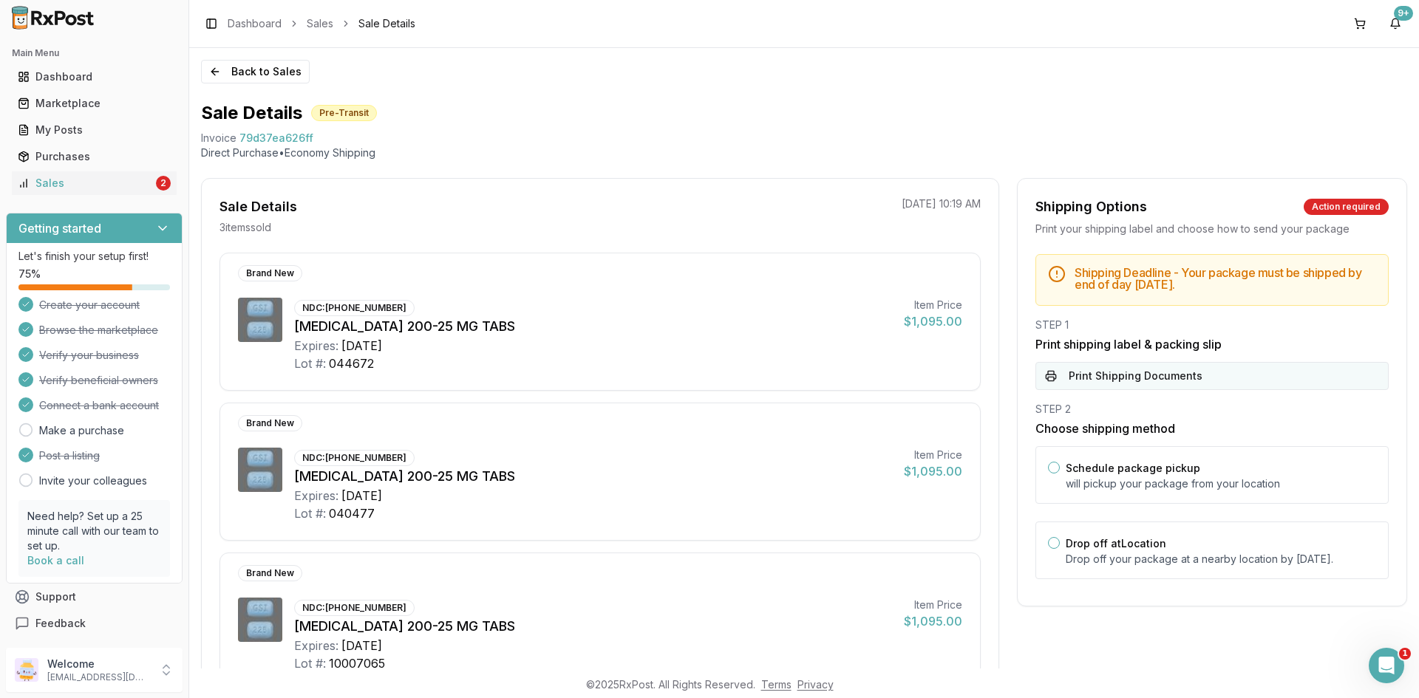
click at [1122, 370] on button "Print Shipping Documents" at bounding box center [1211, 376] width 353 height 28
click at [64, 186] on div "Sales" at bounding box center [85, 183] width 135 height 15
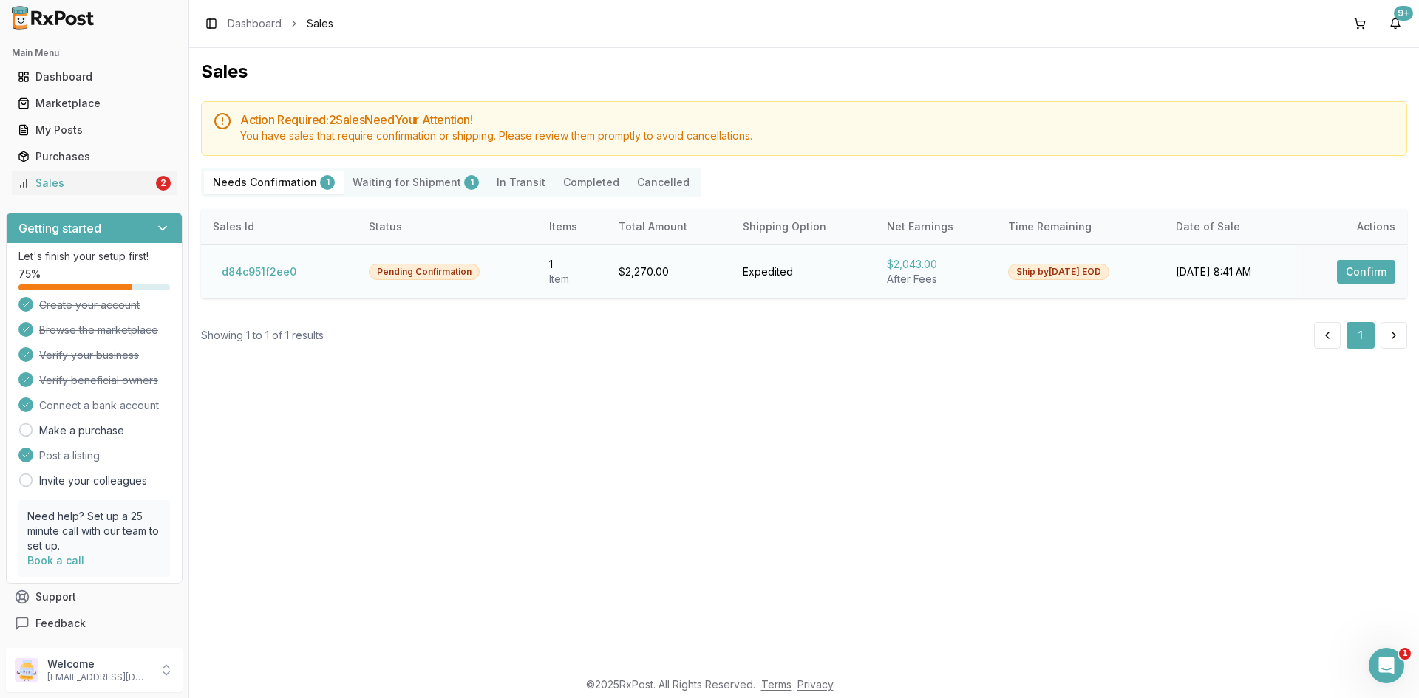
click at [1347, 273] on button "Confirm" at bounding box center [1366, 272] width 58 height 24
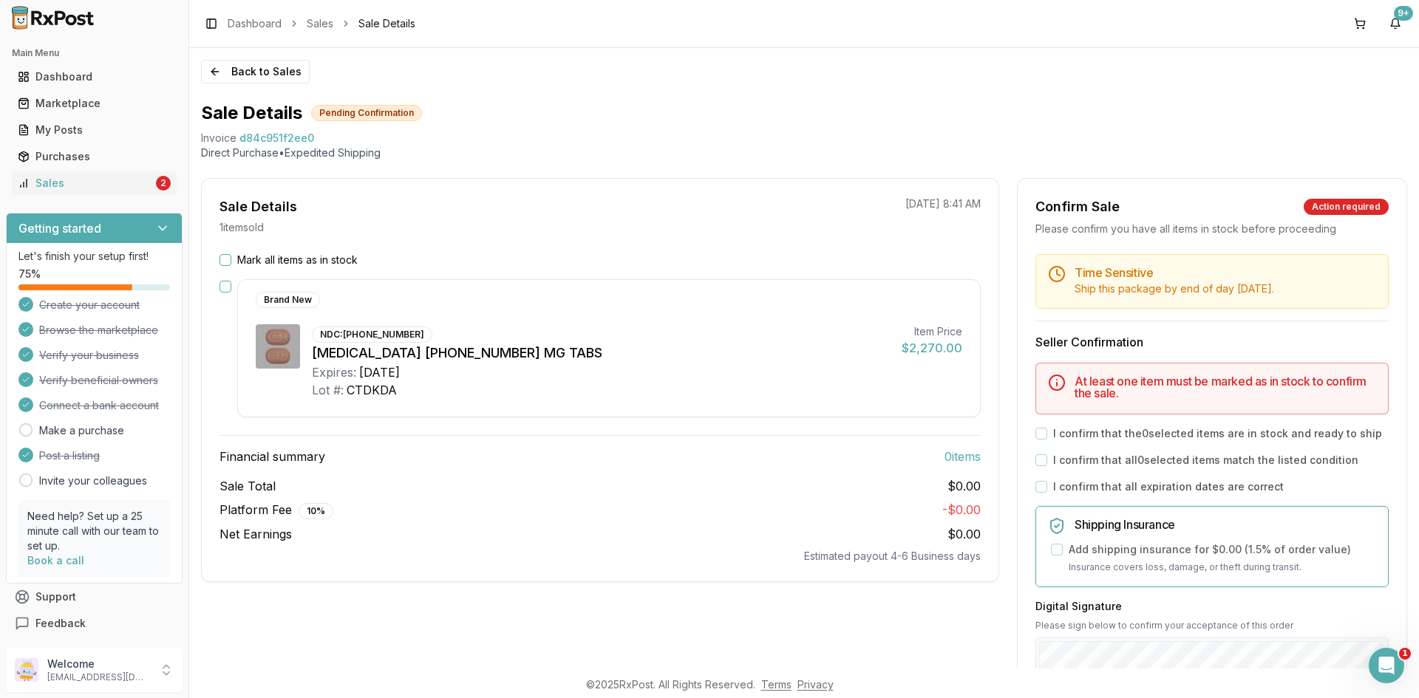
click at [225, 260] on button "Mark all items as in stock" at bounding box center [226, 260] width 12 height 12
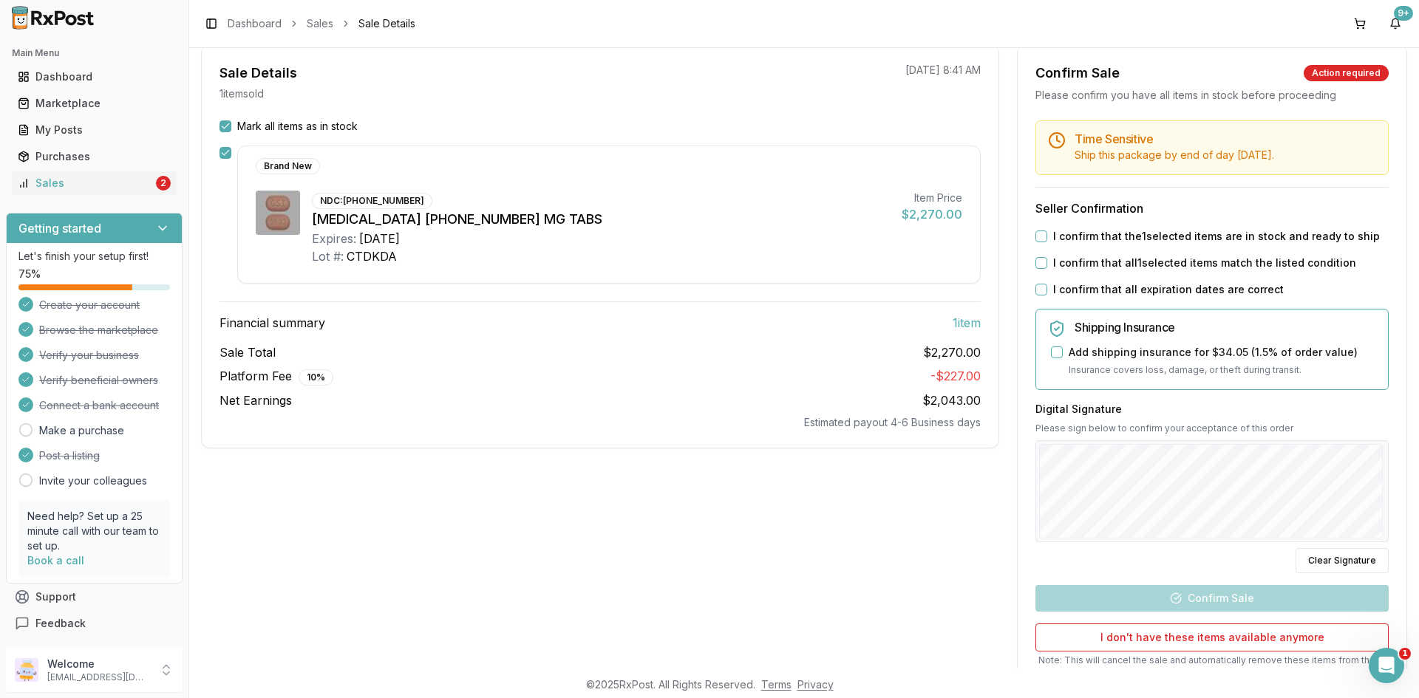
scroll to position [148, 0]
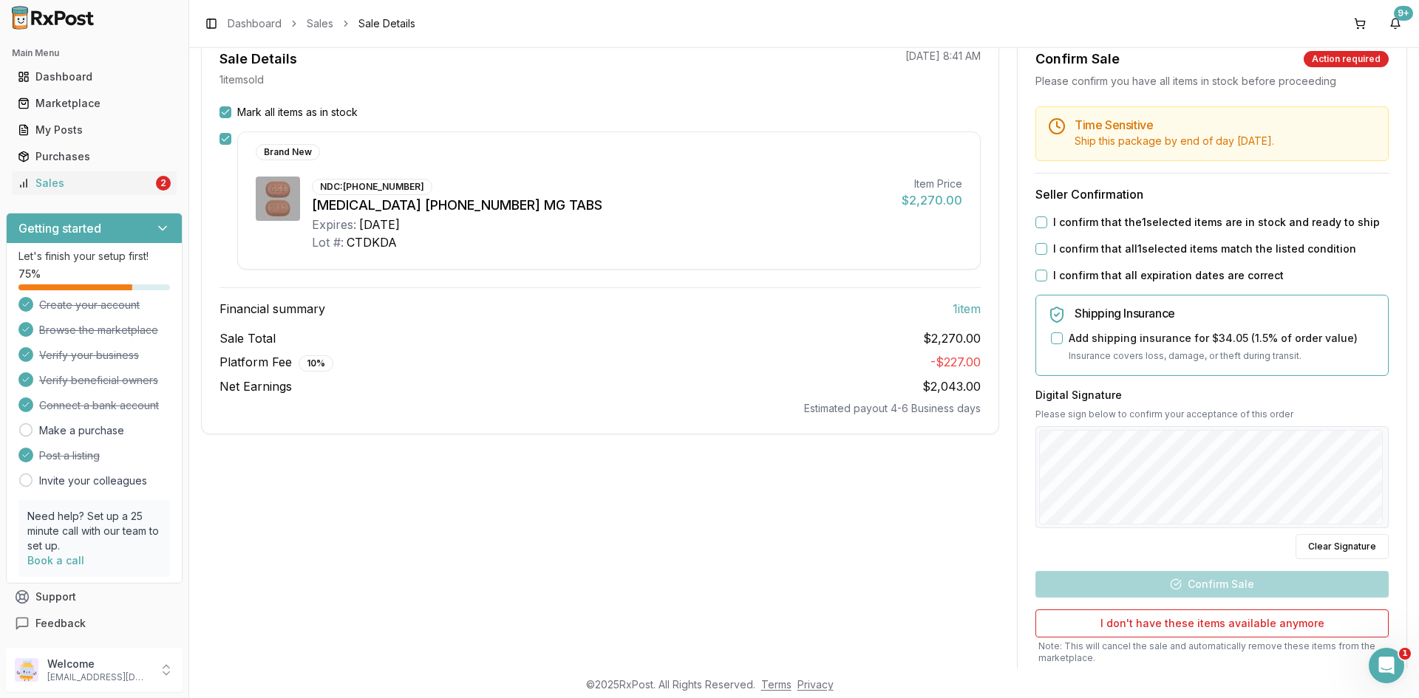
click at [1037, 220] on button "I confirm that the 1 selected items are in stock and ready to ship" at bounding box center [1041, 223] width 12 height 12
click at [1039, 244] on button "I confirm that all 1 selected items match the listed condition" at bounding box center [1041, 249] width 12 height 12
click at [1035, 276] on button "I confirm that all expiration dates are correct" at bounding box center [1041, 276] width 12 height 12
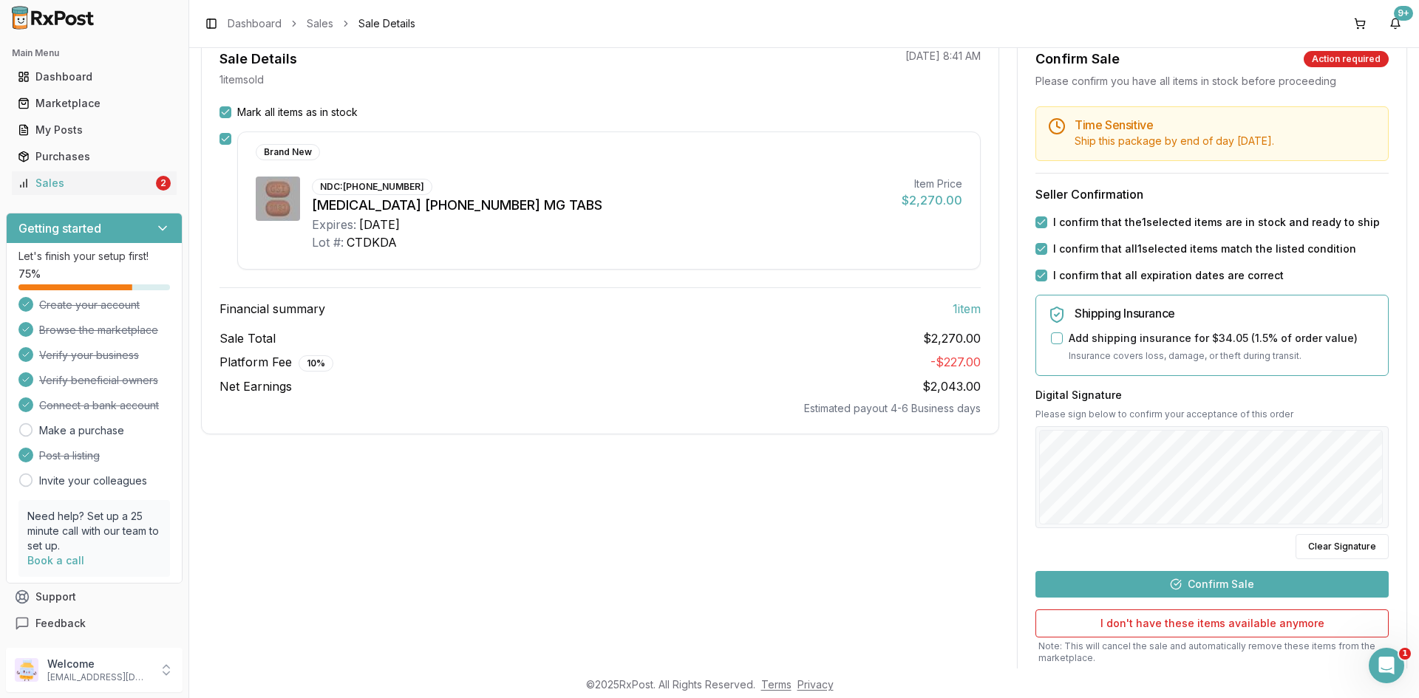
click at [1180, 582] on button "Confirm Sale" at bounding box center [1211, 584] width 353 height 27
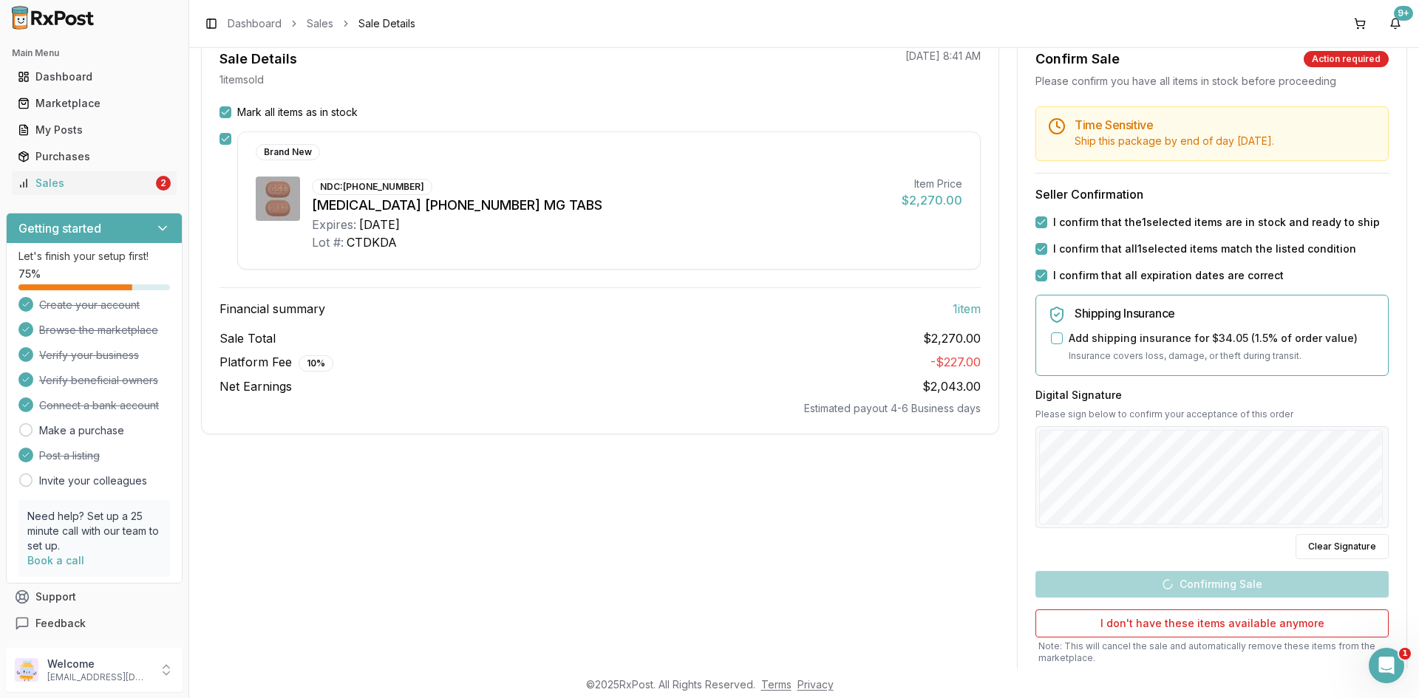
scroll to position [0, 0]
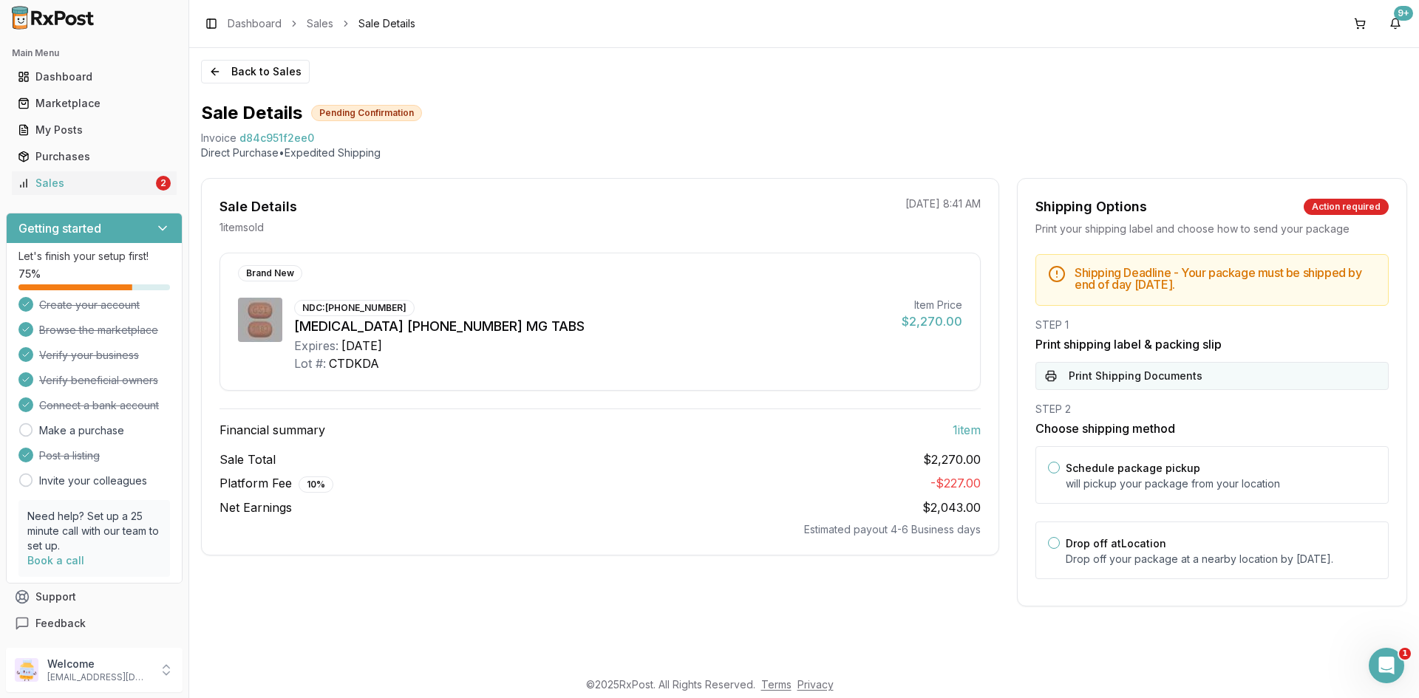
click at [1146, 379] on button "Print Shipping Documents" at bounding box center [1211, 376] width 353 height 28
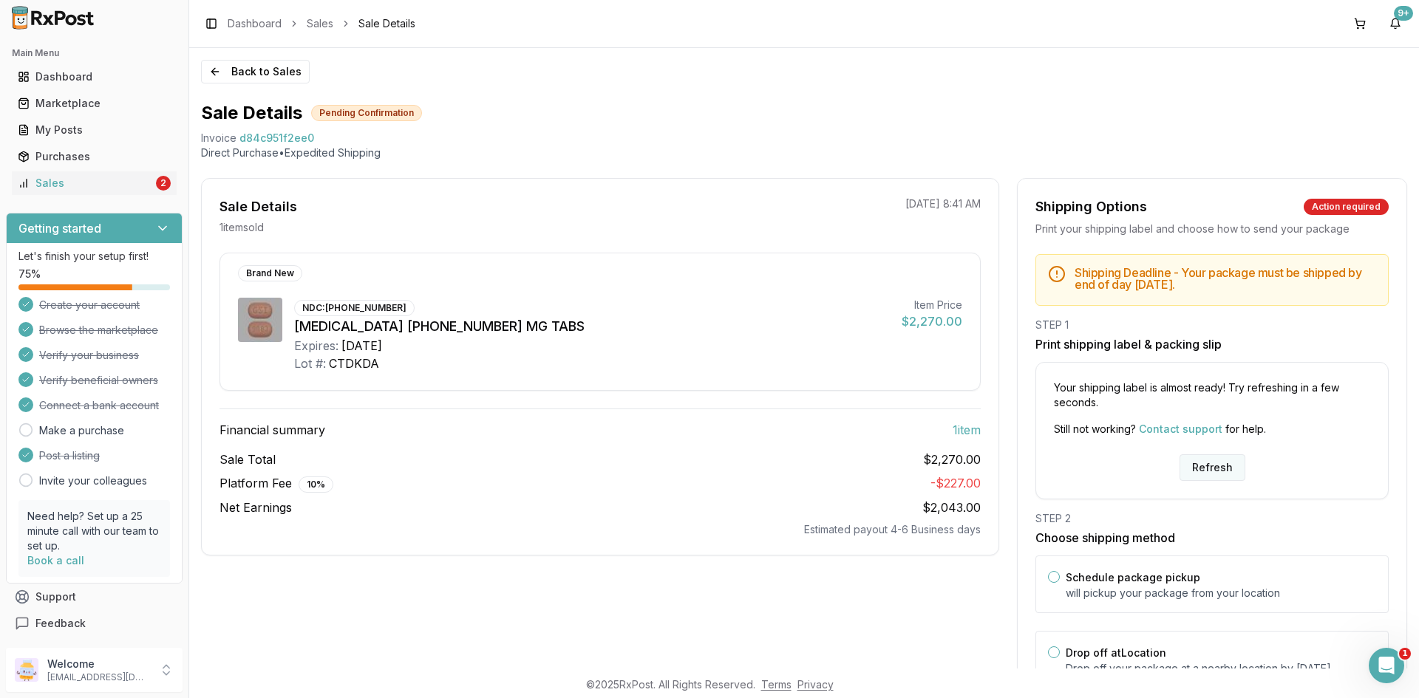
click at [1190, 470] on button "Refresh" at bounding box center [1213, 468] width 66 height 27
